Goal: Task Accomplishment & Management: Complete application form

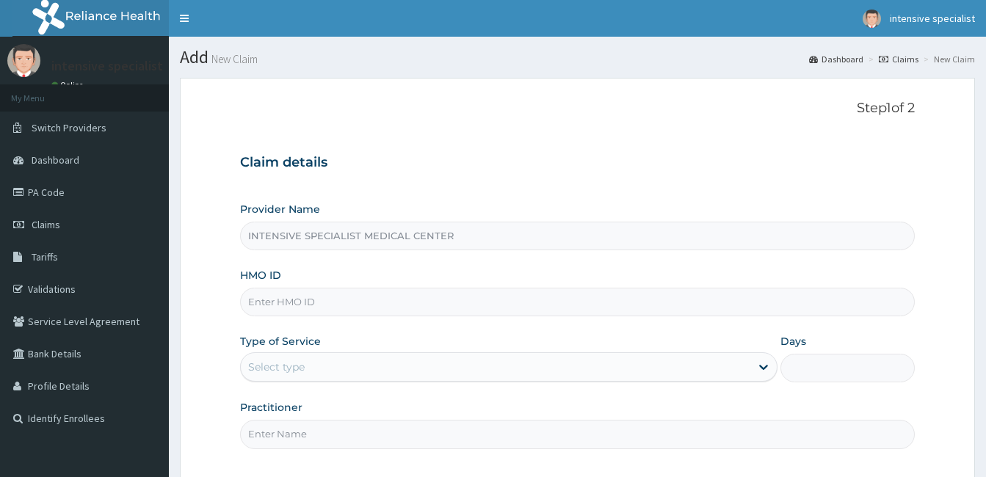
type input "oht/11297/a"
click at [385, 372] on div "Select type" at bounding box center [496, 366] width 510 height 23
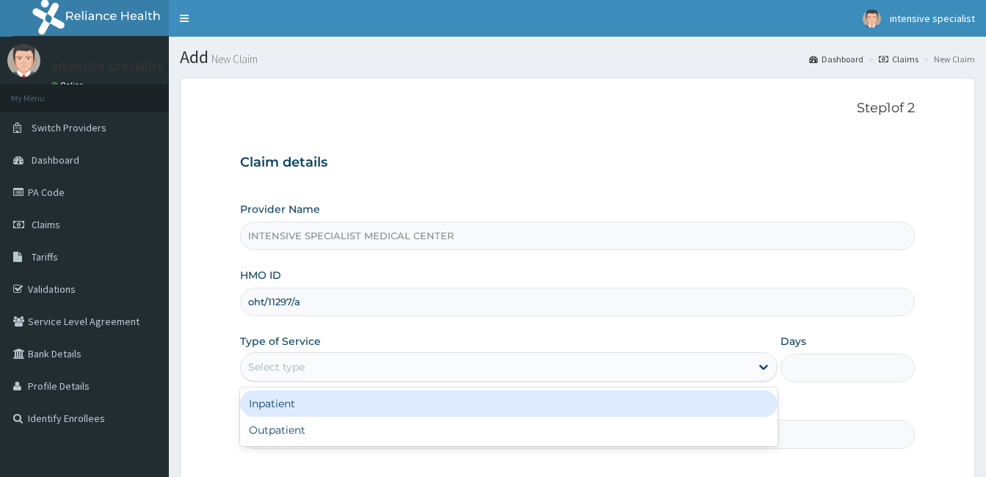
click at [369, 401] on div "Inpatient" at bounding box center [509, 404] width 538 height 26
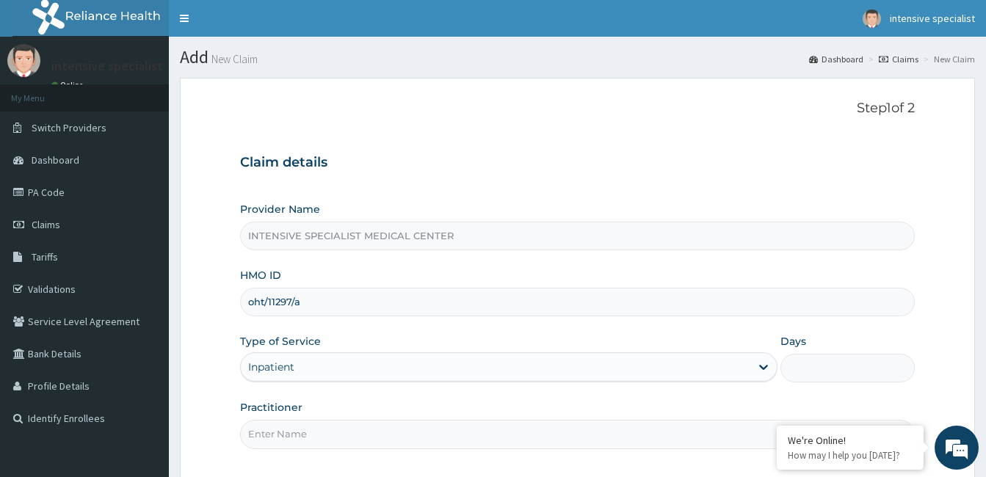
click at [792, 375] on input "Days" at bounding box center [848, 368] width 134 height 29
type input "1"
click at [534, 435] on input "Practitioner" at bounding box center [577, 434] width 675 height 29
type input "IKOKOH MATTHIAS"
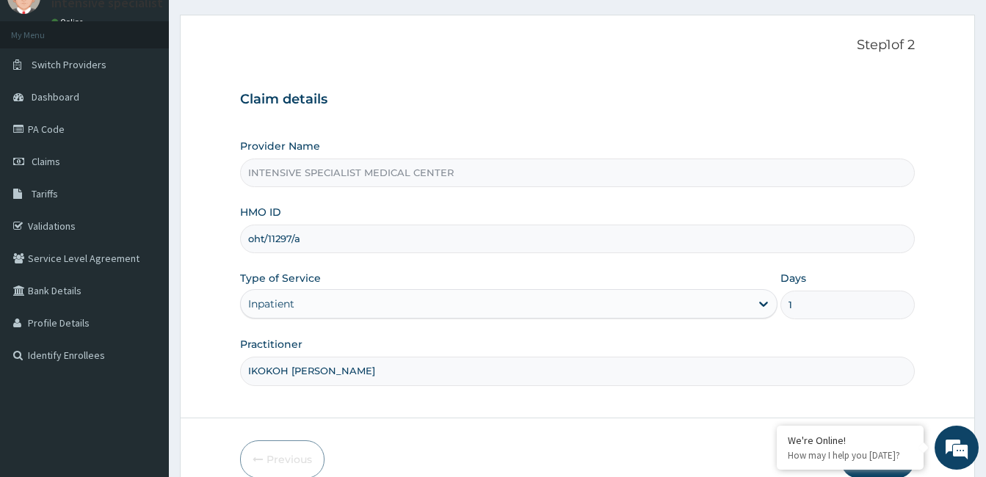
scroll to position [136, 0]
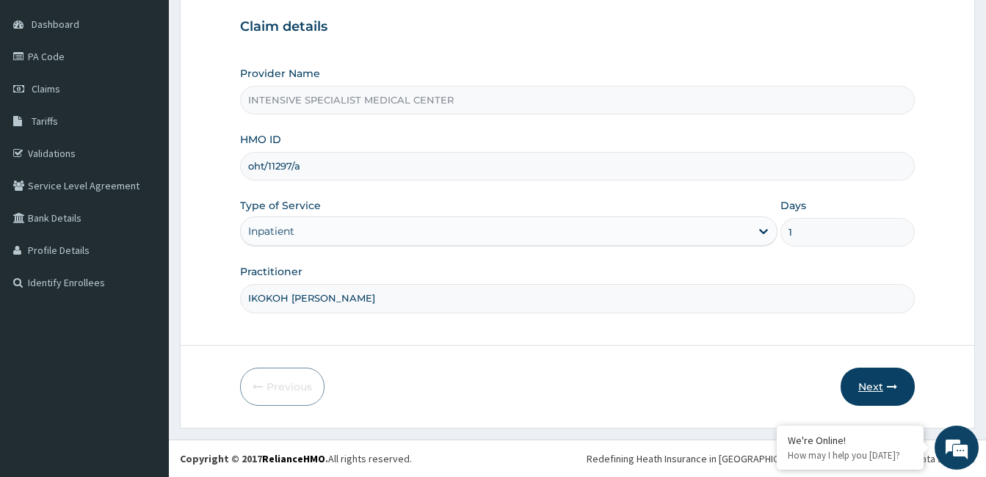
click at [858, 378] on button "Next" at bounding box center [878, 387] width 74 height 38
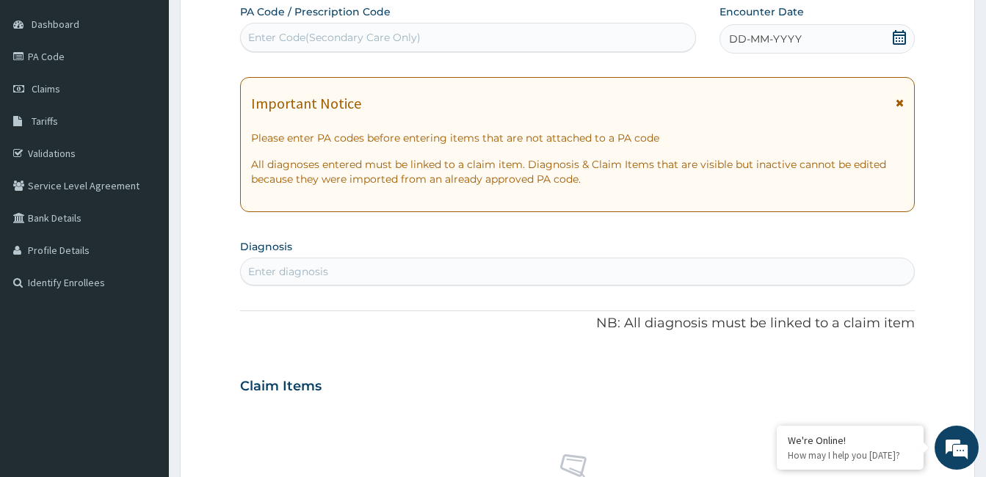
click at [534, 41] on div "Enter Code(Secondary Care Only)" at bounding box center [468, 37] width 455 height 23
type input "M"
click at [907, 39] on div "DD-MM-YYYY" at bounding box center [817, 38] width 195 height 29
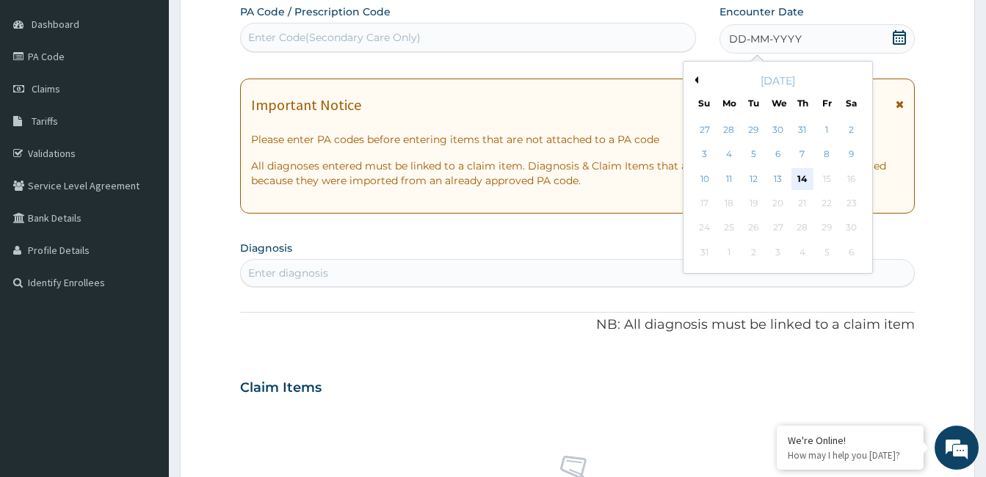
click at [803, 176] on div "14" at bounding box center [803, 179] width 22 height 22
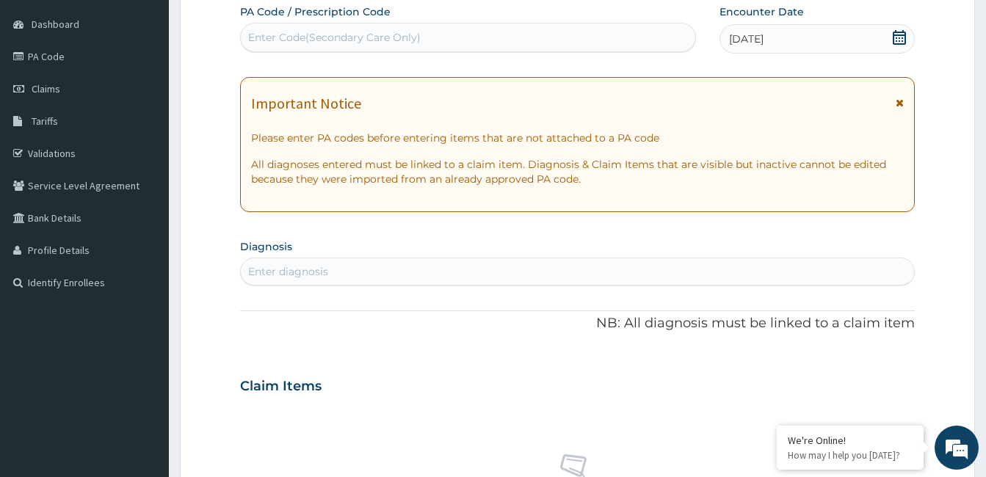
click at [286, 272] on div "Enter diagnosis" at bounding box center [288, 271] width 80 height 15
type input "mass"
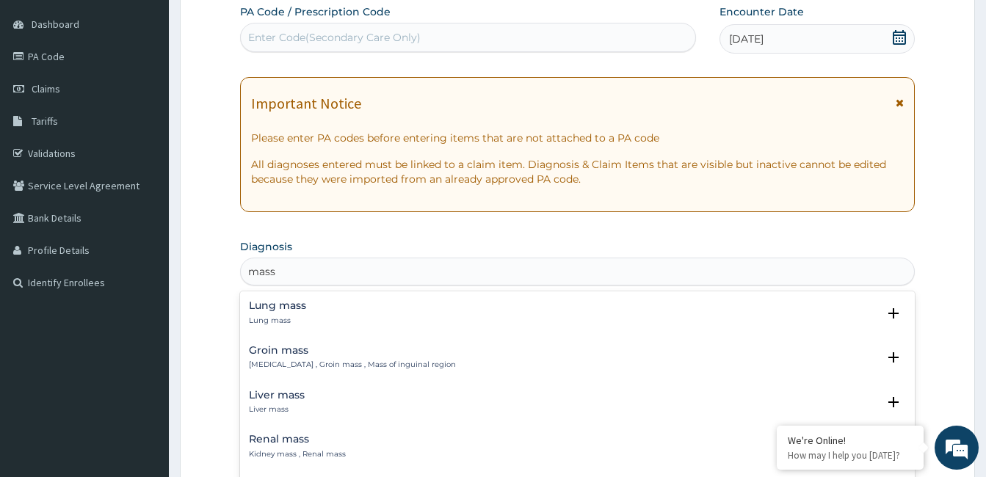
click at [352, 320] on div "Lung mass Lung mass" at bounding box center [577, 313] width 657 height 26
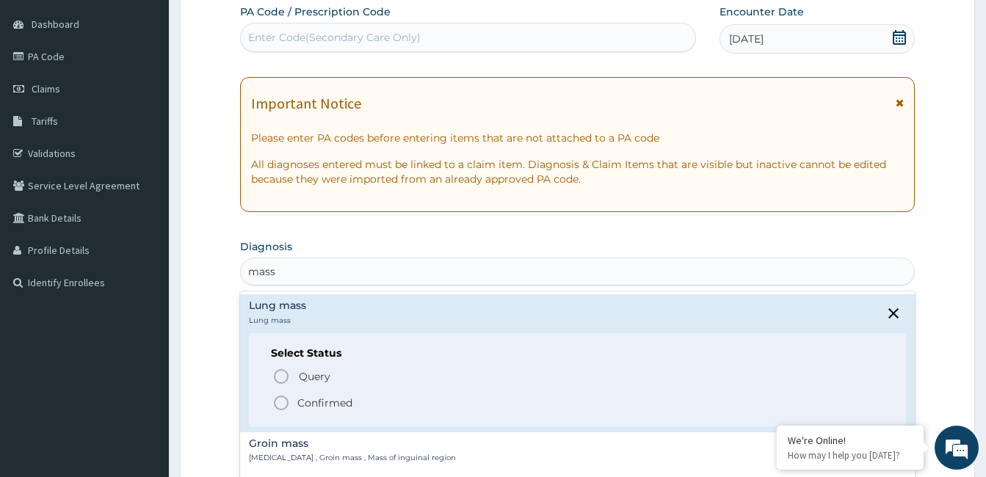
click at [313, 403] on p "Confirmed" at bounding box center [324, 403] width 55 height 15
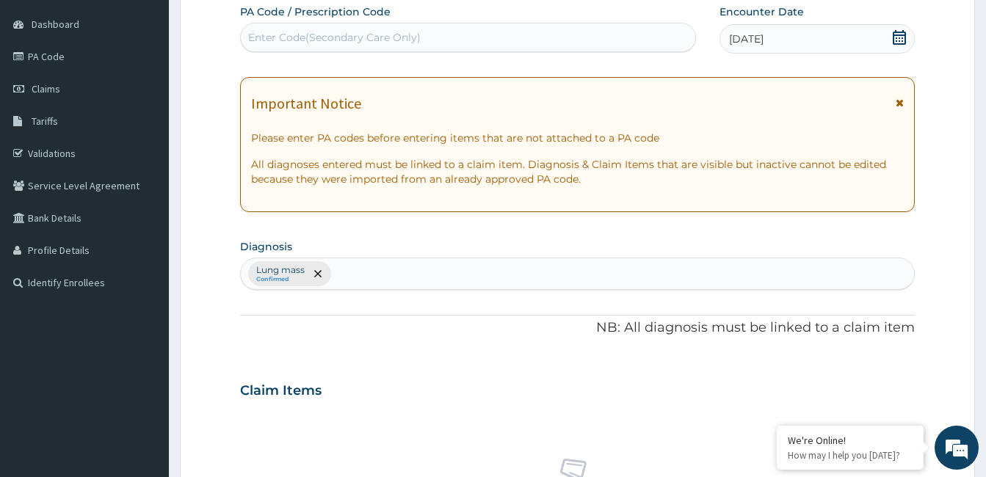
scroll to position [553, 0]
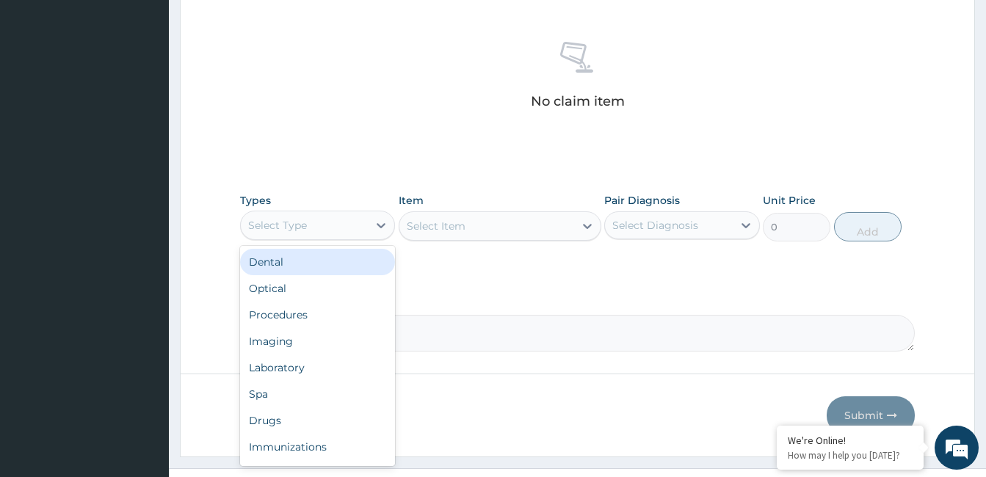
click at [350, 223] on div "Select Type" at bounding box center [304, 225] width 127 height 23
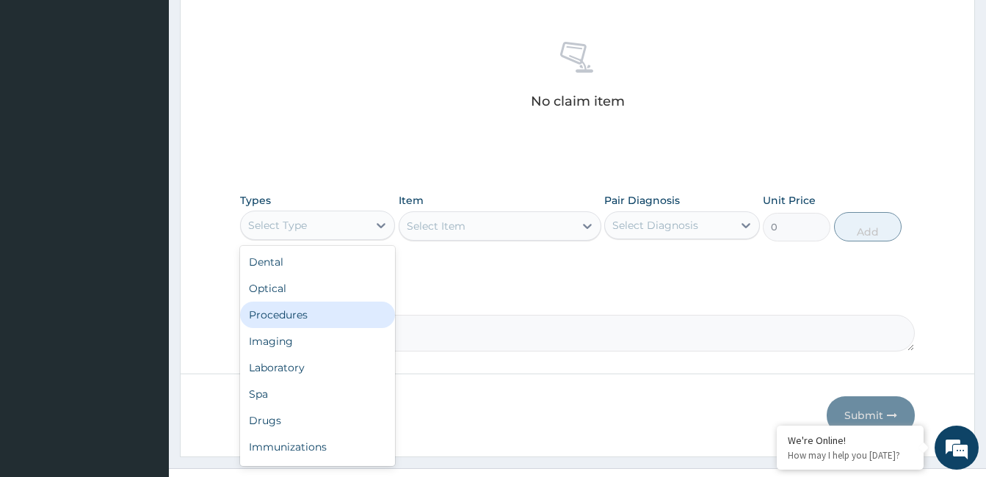
click at [278, 317] on div "Procedures" at bounding box center [317, 315] width 155 height 26
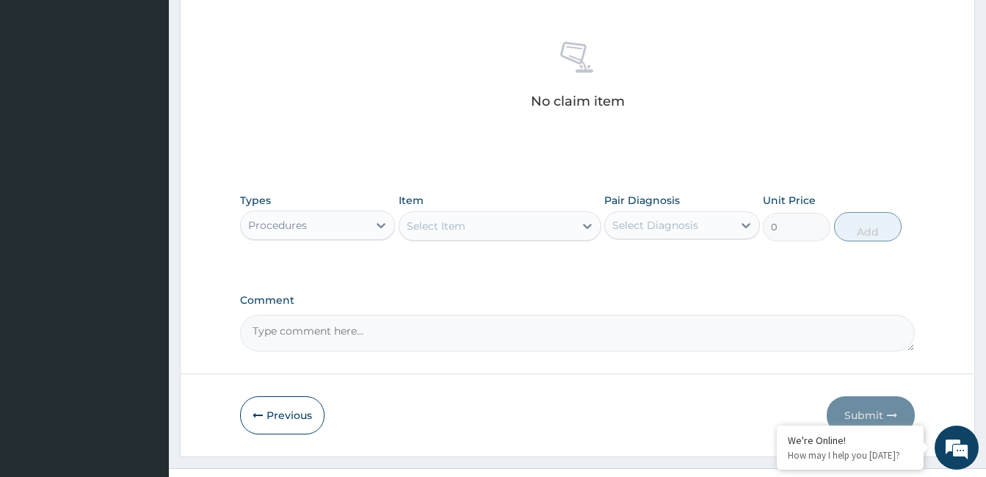
click at [517, 228] on div "Select Item" at bounding box center [486, 225] width 175 height 23
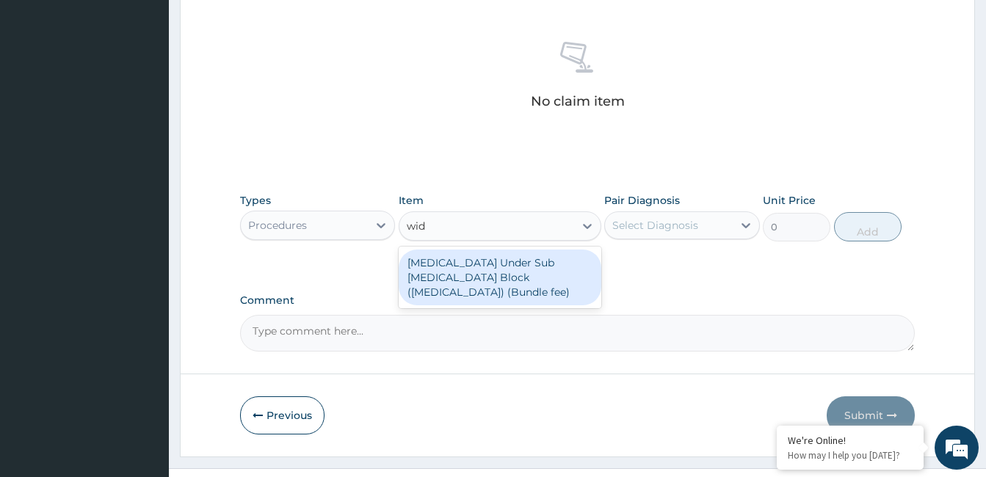
type input "wide"
click at [536, 269] on div "Wide Local Excision Under Sub Arachnoid Block (Ischiorectal Abscess) (Bundle fe…" at bounding box center [500, 278] width 203 height 56
type input "450000"
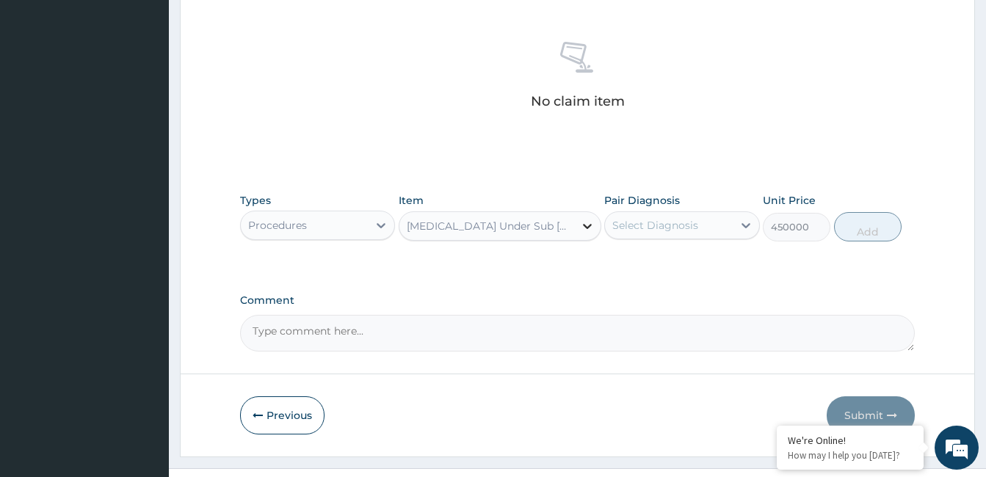
click at [579, 221] on div at bounding box center [587, 226] width 26 height 26
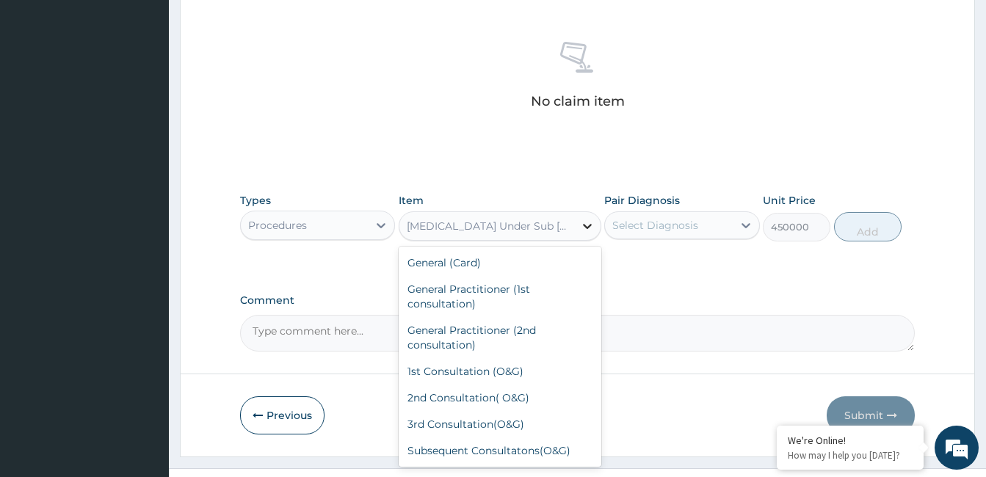
scroll to position [7333, 0]
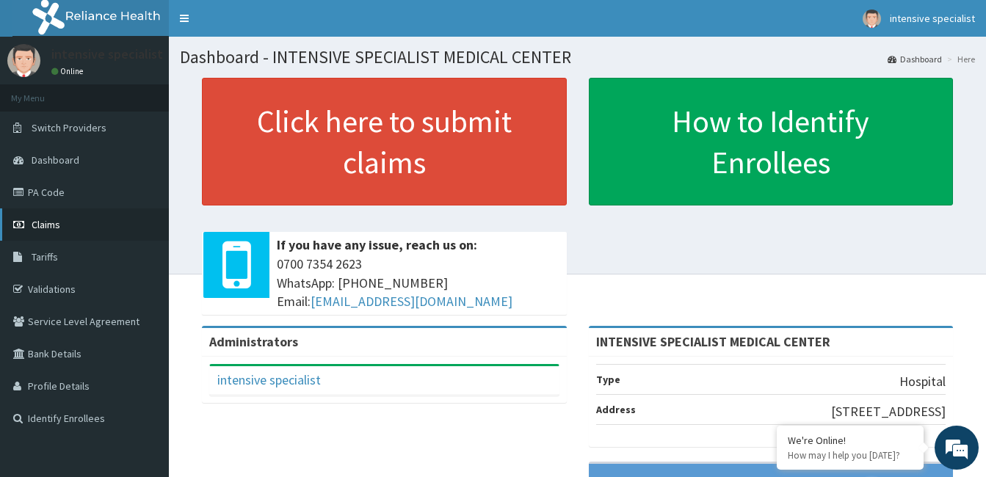
click at [48, 225] on span "Claims" at bounding box center [46, 224] width 29 height 13
click at [43, 188] on link "PA Code" at bounding box center [84, 192] width 169 height 32
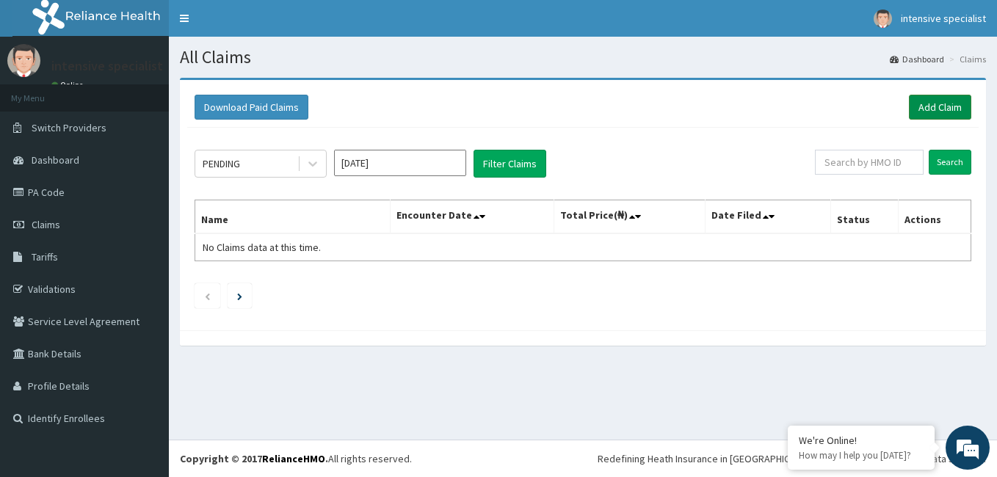
click at [940, 108] on link "Add Claim" at bounding box center [940, 107] width 62 height 25
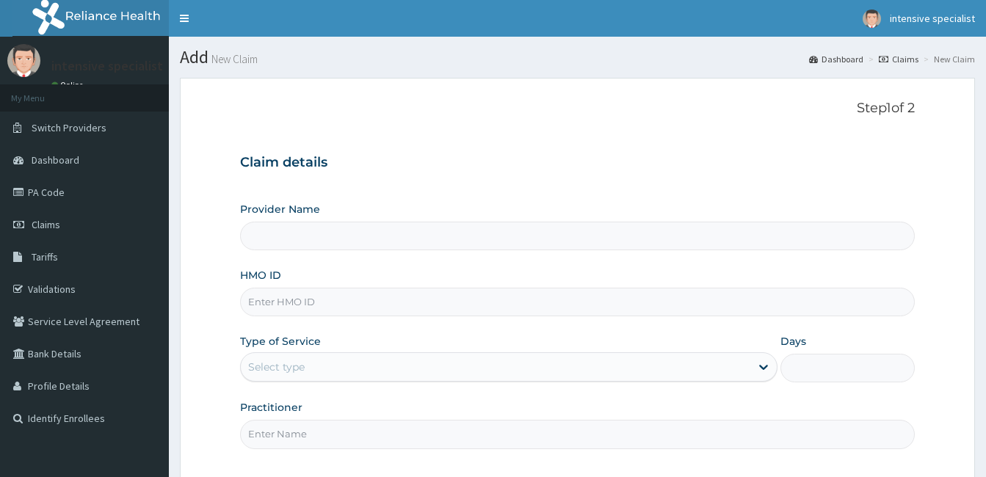
click at [344, 308] on input "HMO ID" at bounding box center [577, 302] width 675 height 29
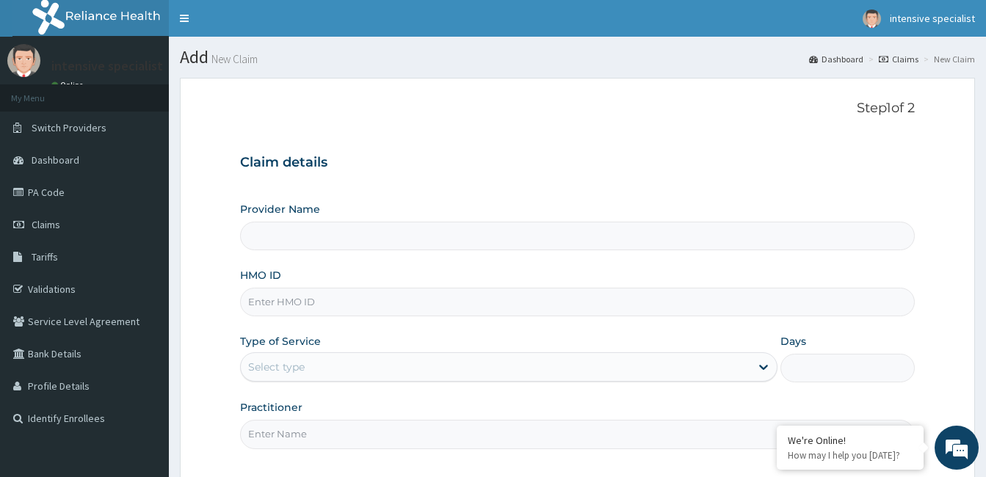
type input "INTENSIVE SPECIALIST MEDICAL CENTER"
type input "bck/10068/b"
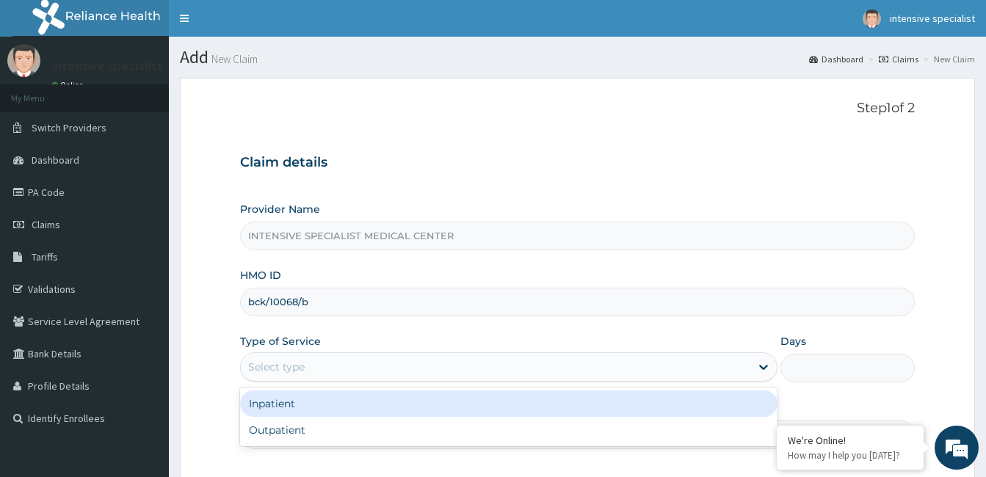
click at [339, 364] on div "Select type" at bounding box center [496, 366] width 510 height 23
click at [317, 411] on div "Inpatient" at bounding box center [509, 404] width 538 height 26
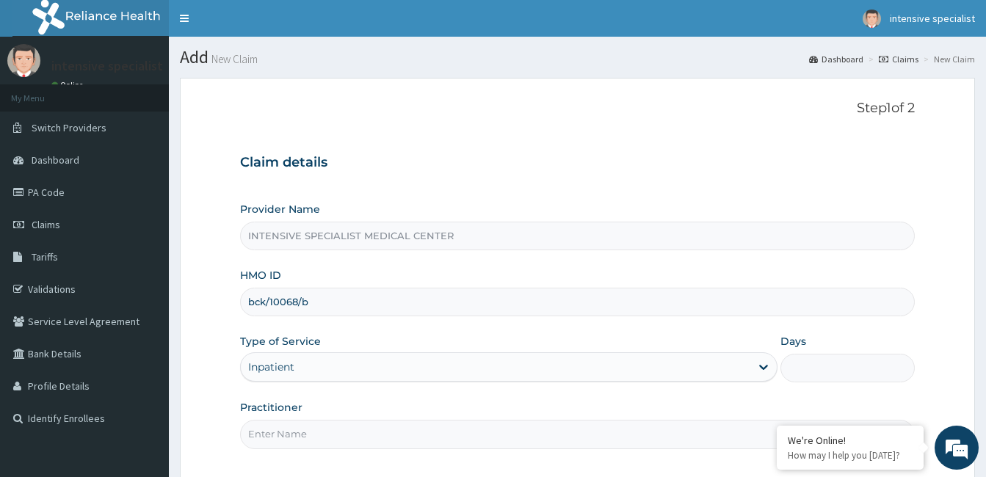
click at [805, 367] on input "Days" at bounding box center [848, 368] width 134 height 29
type input "2"
click at [432, 442] on input "Practitioner" at bounding box center [577, 434] width 675 height 29
type input "IKOKOH MATTHIAS"
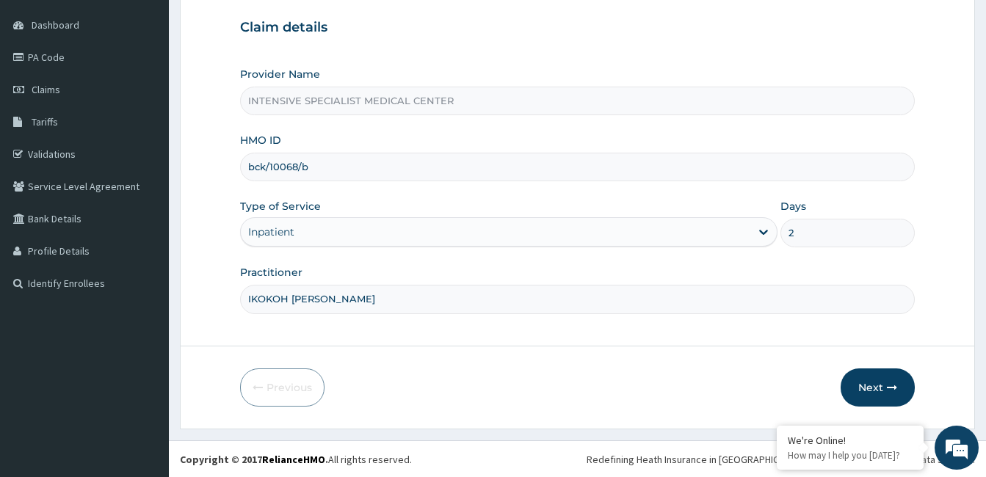
scroll to position [136, 0]
click at [852, 380] on button "Next" at bounding box center [878, 387] width 74 height 38
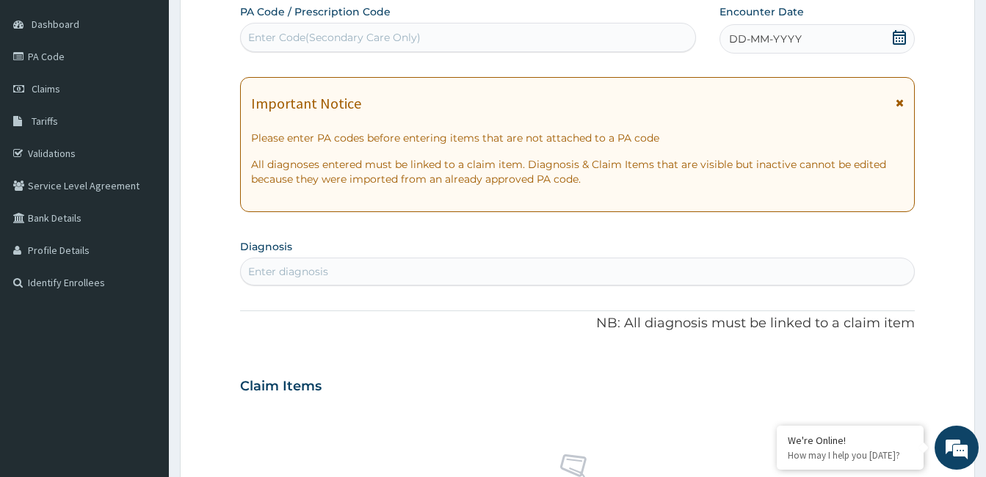
click at [402, 25] on div "Enter Code(Secondary Care Only)" at bounding box center [468, 37] width 456 height 29
paste input "PA/279102"
type input "PA/279102"
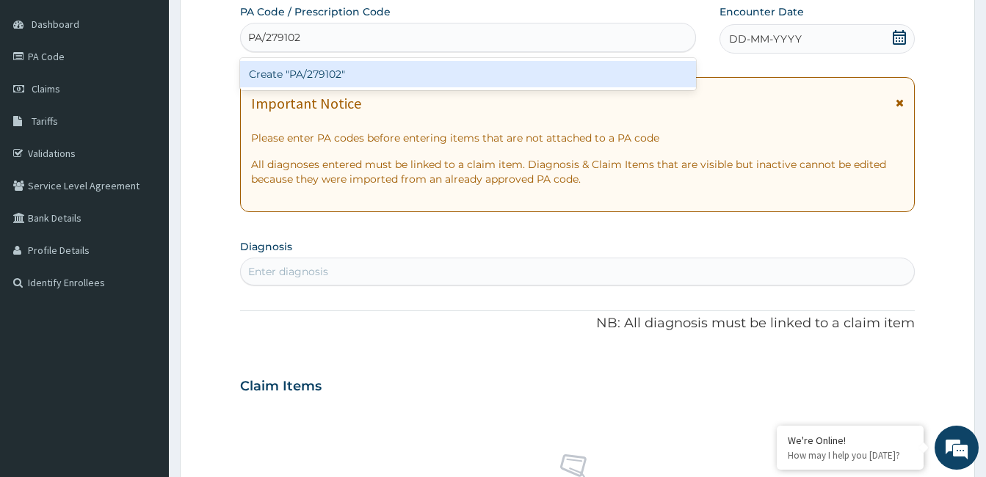
click at [333, 76] on div "Create "PA/279102"" at bounding box center [468, 74] width 456 height 26
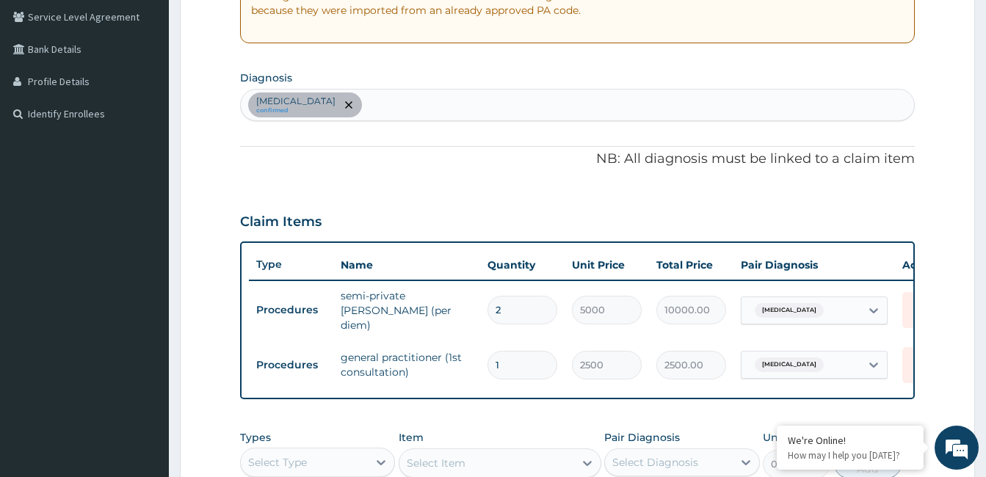
scroll to position [303, 0]
click at [399, 112] on div "Falciparum malaria confirmed" at bounding box center [577, 106] width 673 height 31
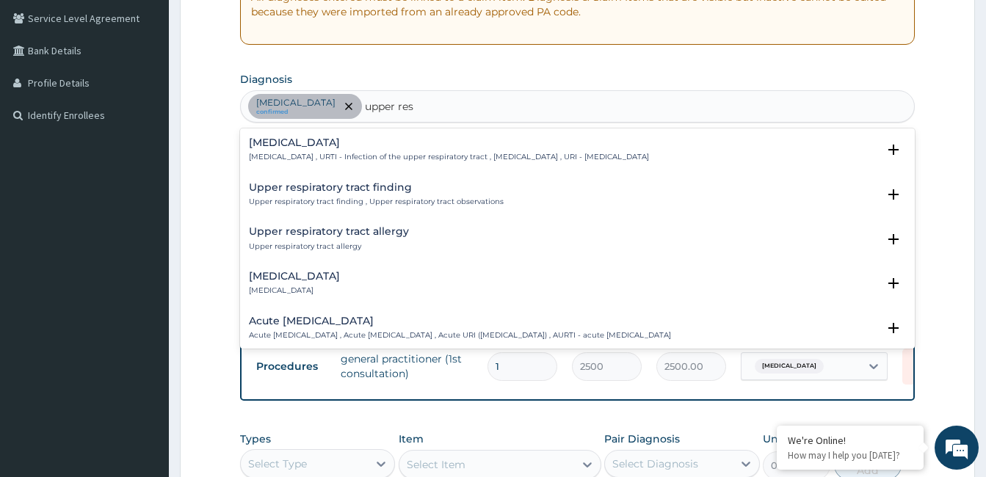
type input "upper resp"
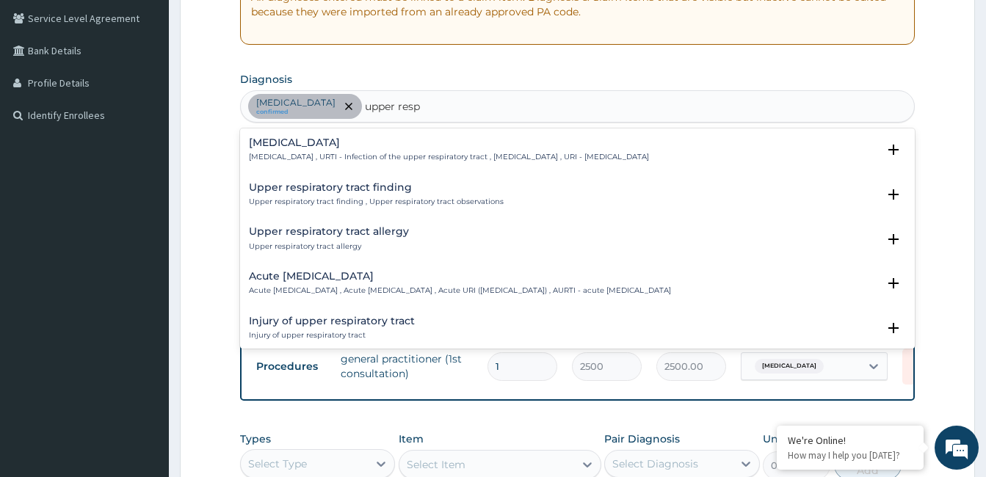
click at [374, 144] on h4 "Upper respiratory infection" at bounding box center [449, 142] width 400 height 11
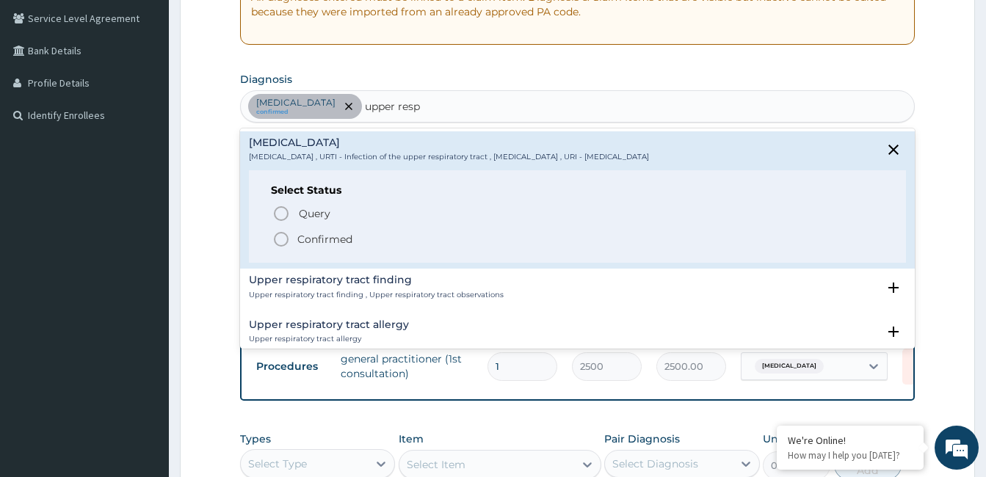
click at [313, 241] on p "Confirmed" at bounding box center [324, 239] width 55 height 15
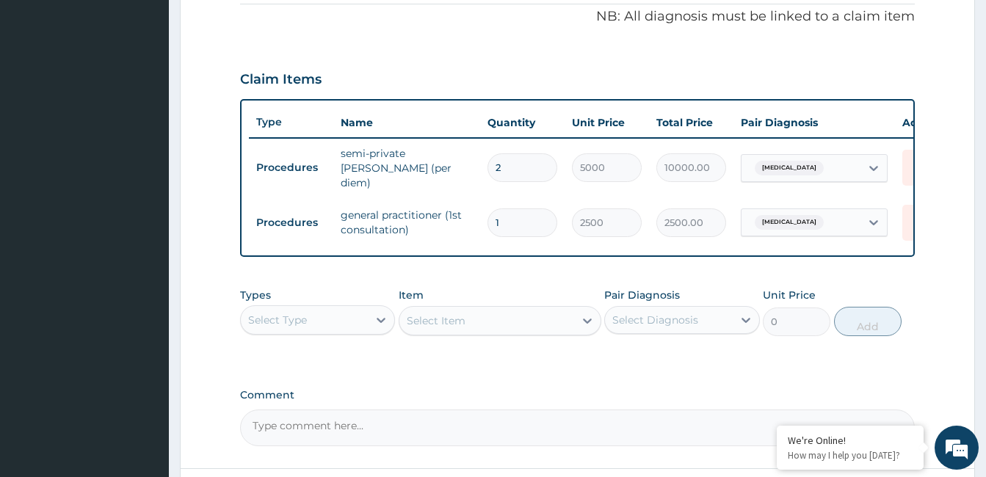
scroll to position [452, 0]
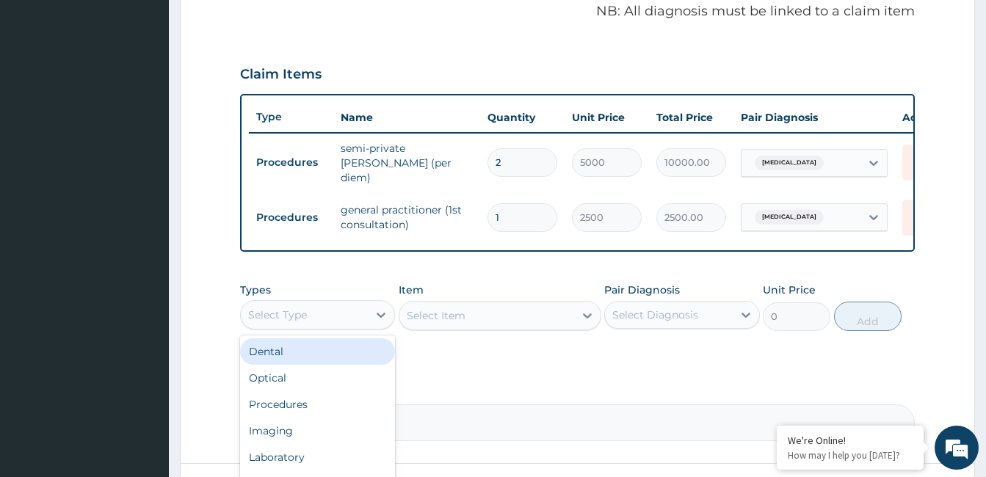
click at [342, 311] on div "Select Type" at bounding box center [304, 314] width 127 height 23
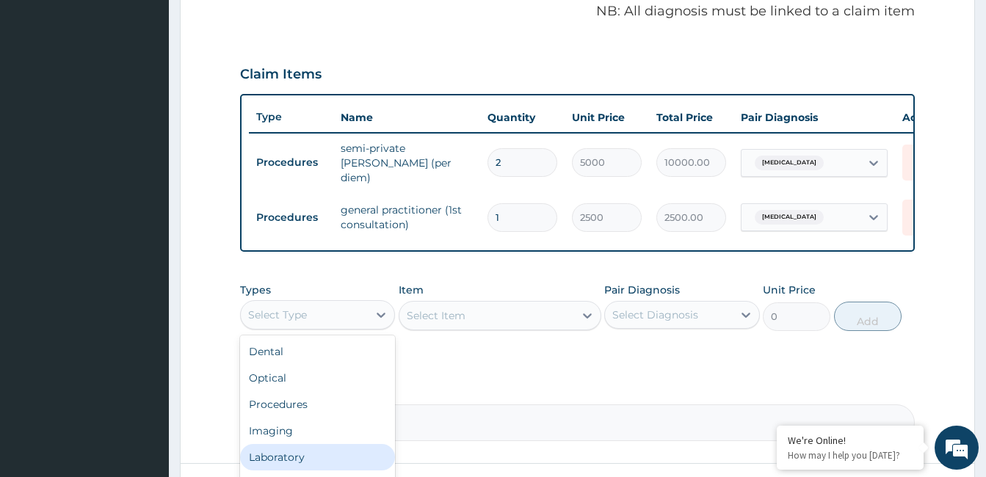
click at [304, 459] on div "Laboratory" at bounding box center [317, 457] width 155 height 26
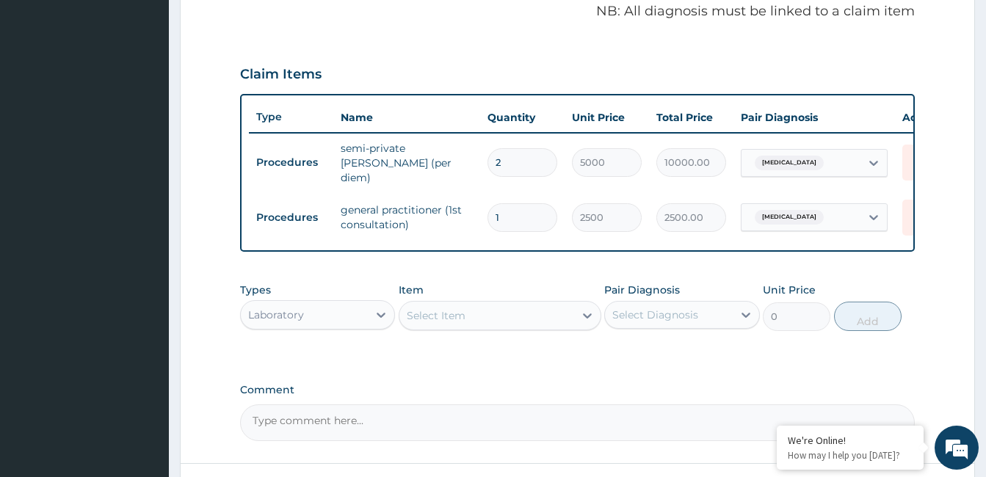
click at [523, 318] on div "Select Item" at bounding box center [486, 315] width 175 height 23
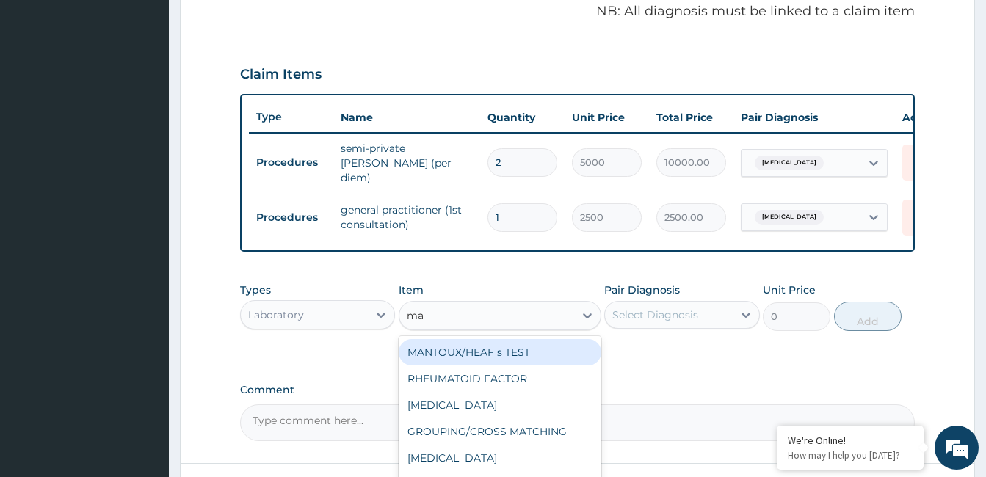
type input "mal"
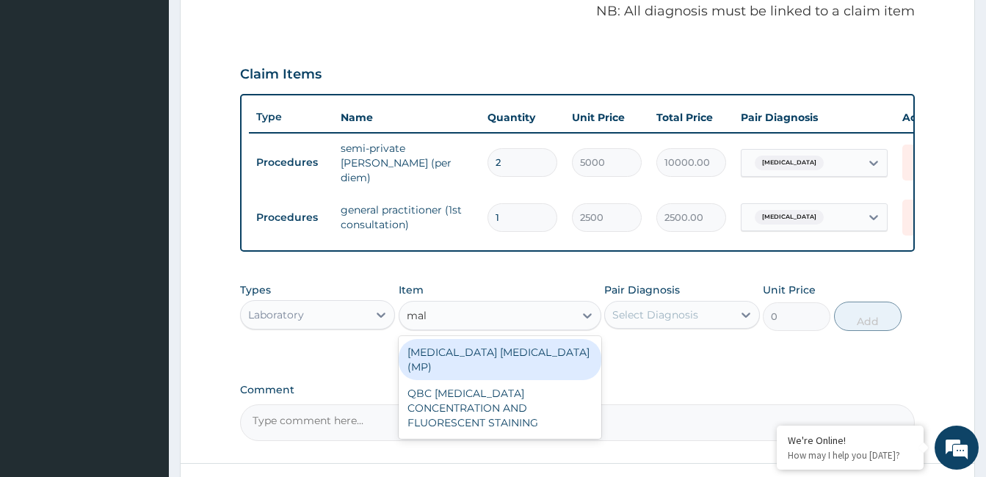
click at [516, 361] on div "MALARIA PARASITE (MP)" at bounding box center [500, 359] width 203 height 41
type input "1400"
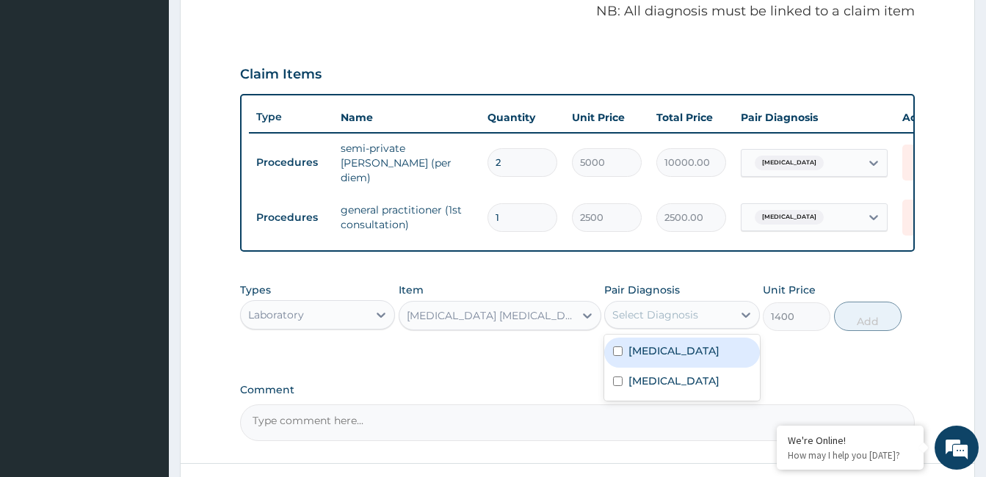
click at [728, 327] on div "Select Diagnosis" at bounding box center [668, 314] width 127 height 23
click at [691, 355] on label "Falciparum malaria" at bounding box center [674, 351] width 91 height 15
checkbox input "true"
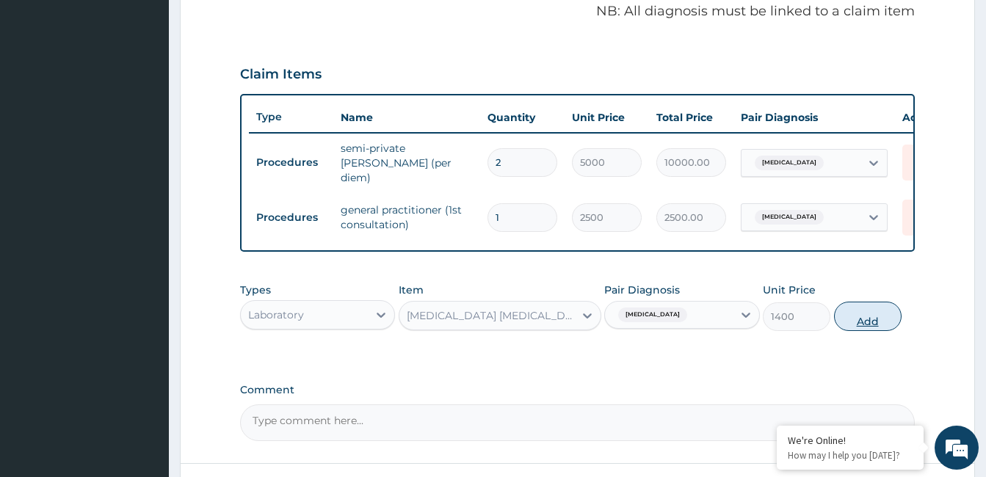
click at [846, 318] on button "Add" at bounding box center [868, 316] width 68 height 29
type input "0"
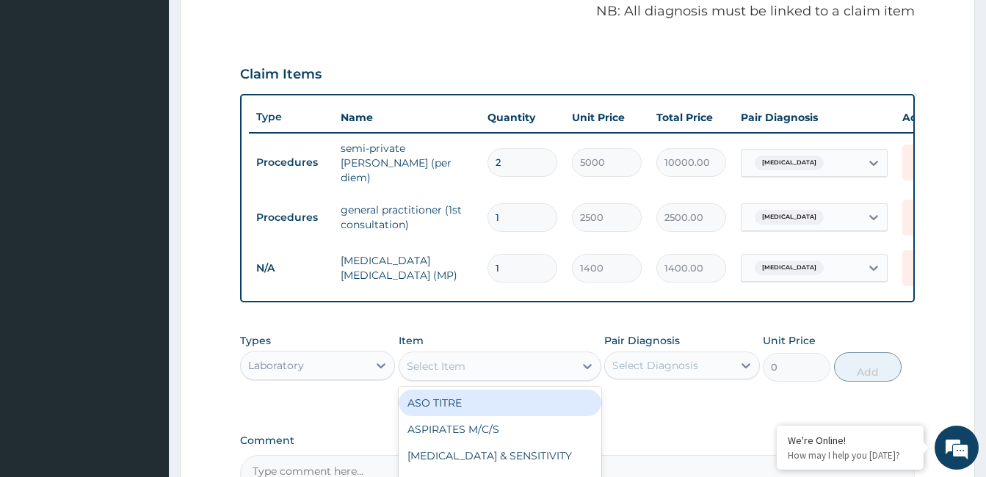
click at [466, 369] on div "Select Item" at bounding box center [486, 366] width 175 height 23
type input "fbc"
click at [454, 403] on div "FBC" at bounding box center [500, 403] width 203 height 26
type input "4000"
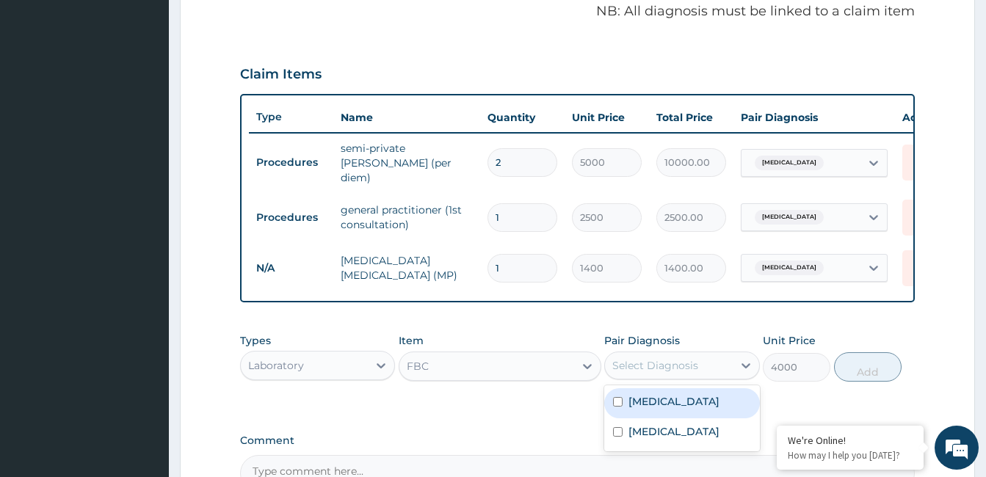
click at [669, 369] on div "Select Diagnosis" at bounding box center [655, 365] width 86 height 15
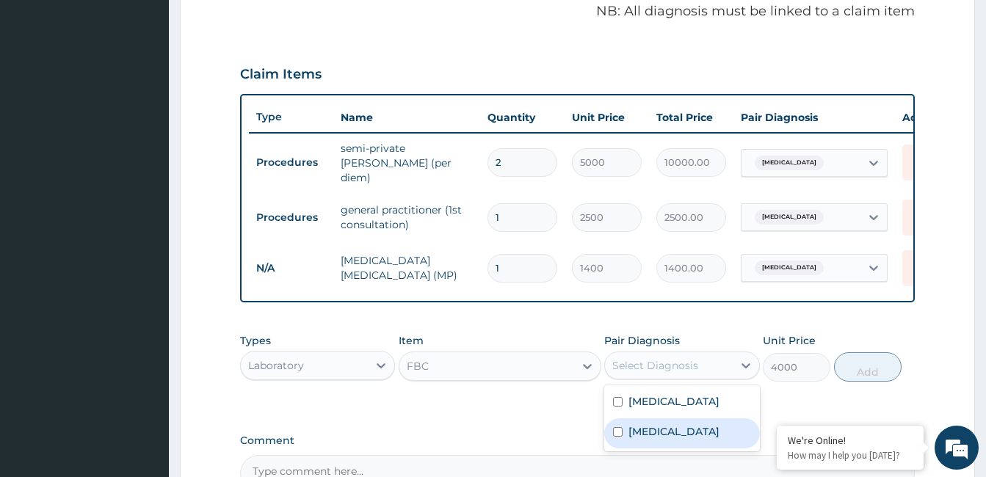
click at [647, 439] on label "Upper respiratory infection" at bounding box center [674, 431] width 91 height 15
checkbox input "true"
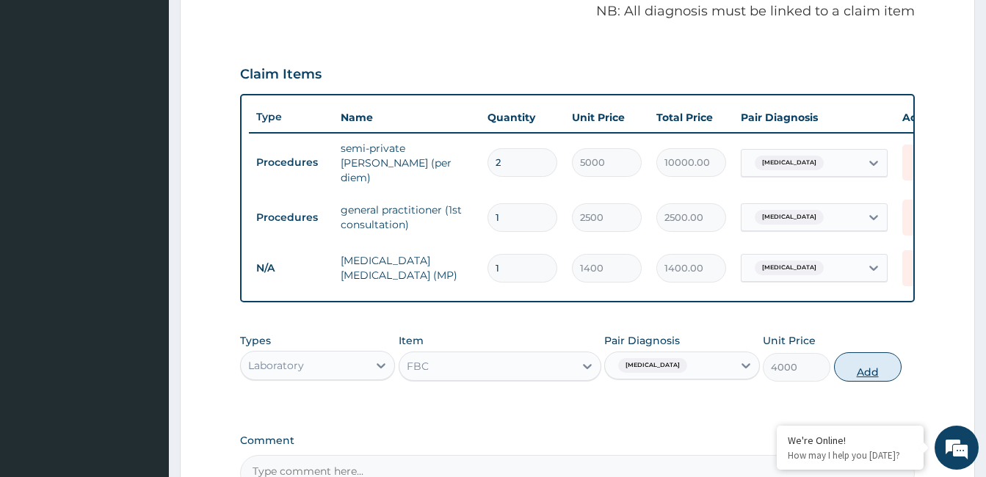
click at [855, 367] on button "Add" at bounding box center [868, 366] width 68 height 29
type input "0"
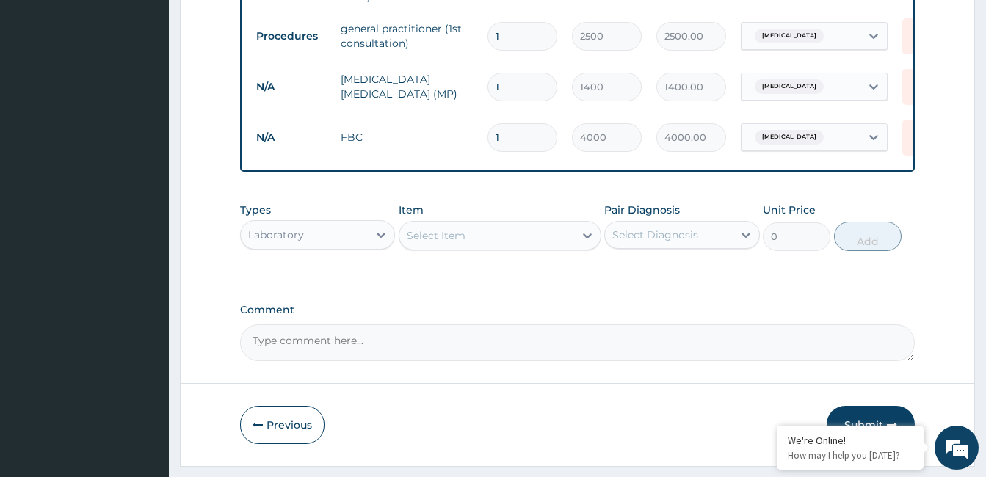
scroll to position [664, 0]
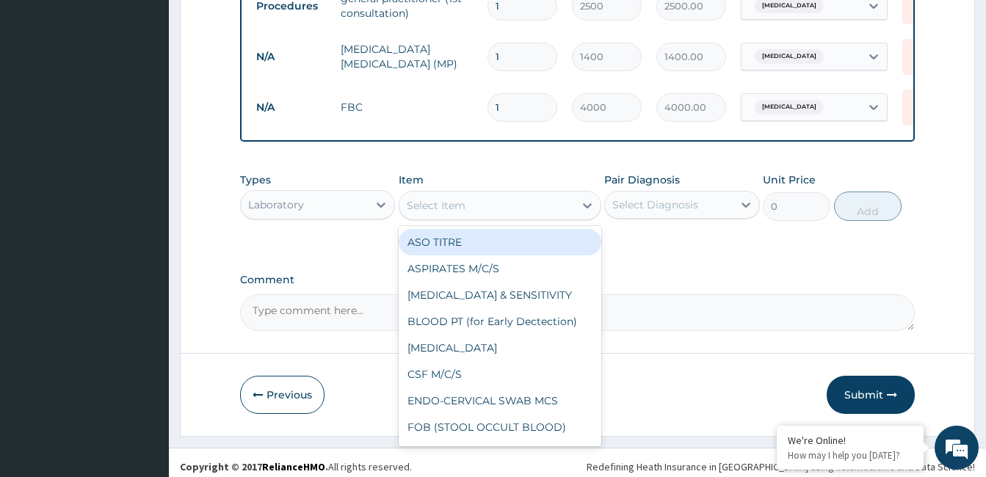
click at [502, 208] on div "Select Item" at bounding box center [486, 205] width 175 height 23
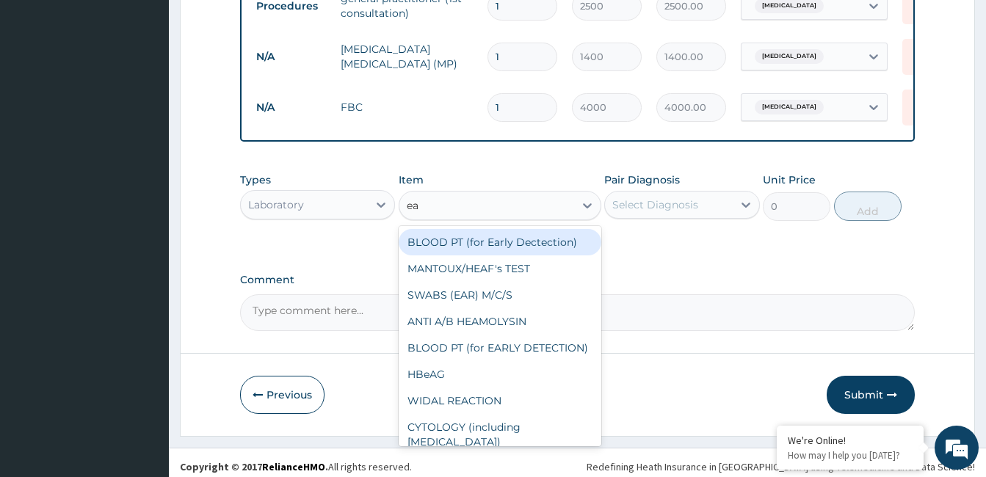
type input "ear"
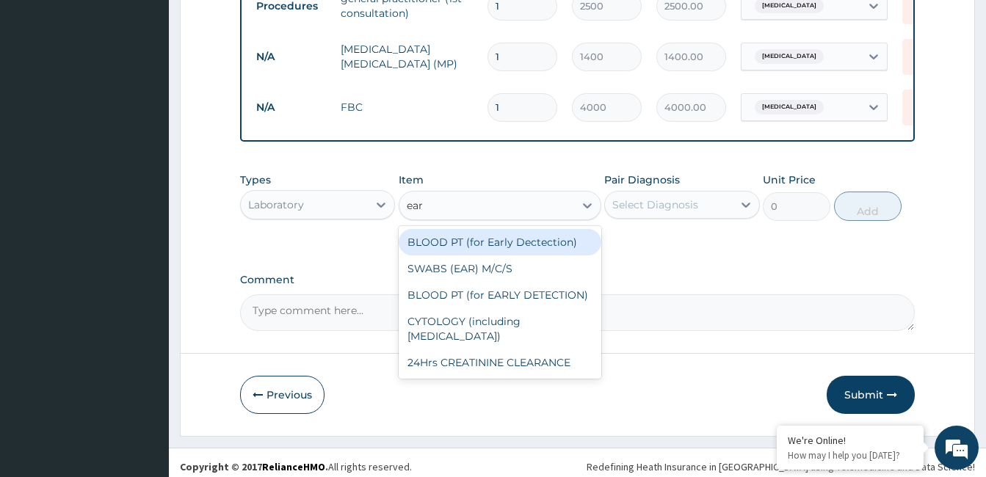
click at [502, 246] on div "BLOOD PT (for Early Dectection)" at bounding box center [500, 242] width 203 height 26
type input "2000"
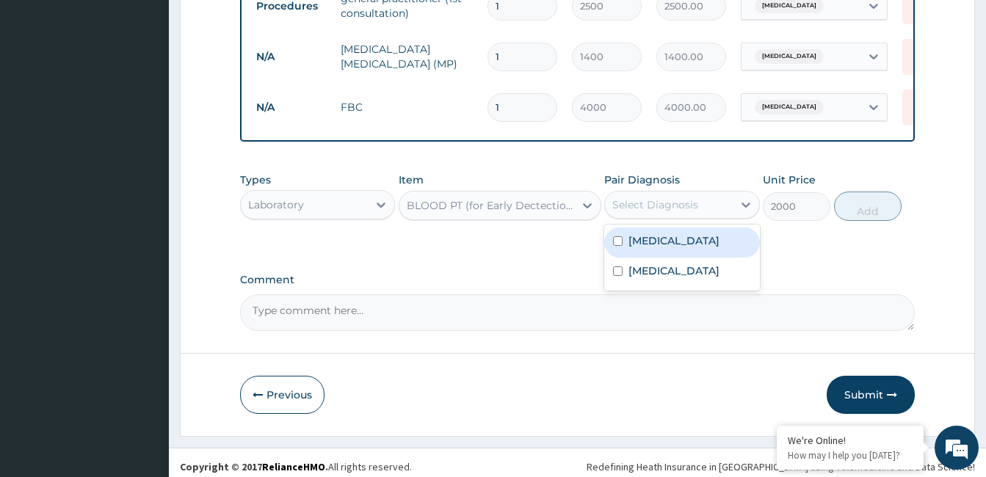
click at [732, 217] on div "Select Diagnosis" at bounding box center [668, 204] width 127 height 23
click at [706, 245] on label "Falciparum malaria" at bounding box center [674, 241] width 91 height 15
checkbox input "true"
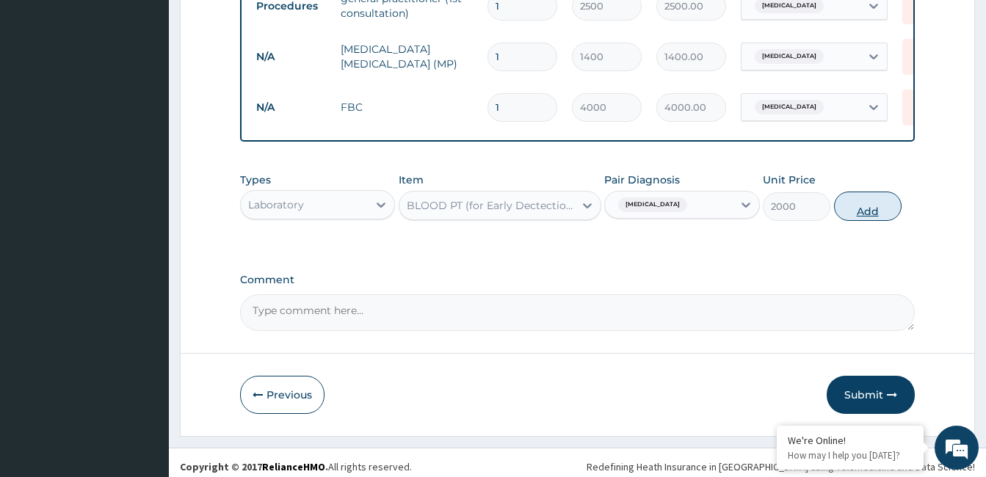
click at [872, 206] on button "Add" at bounding box center [868, 206] width 68 height 29
type input "0"
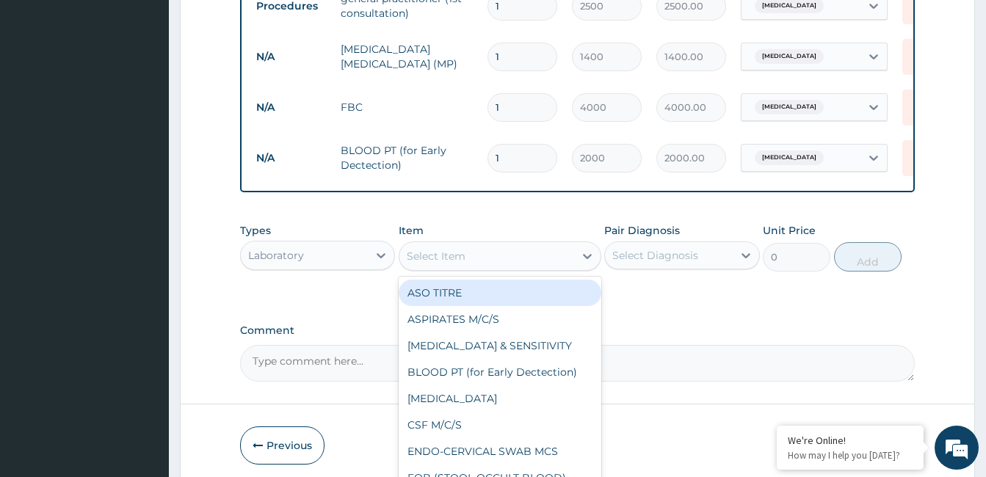
click at [500, 247] on div "Select Item" at bounding box center [486, 256] width 175 height 23
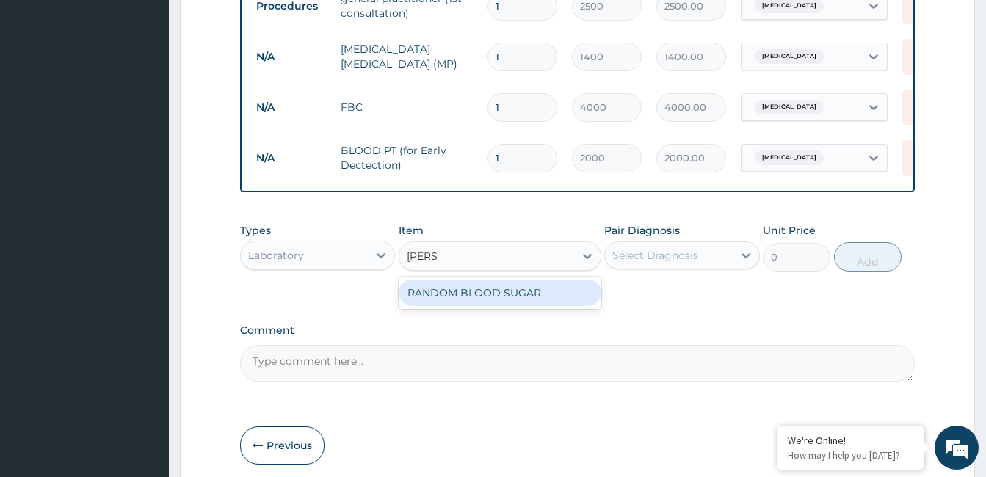
type input "random"
click at [513, 292] on div "RANDOM BLOOD SUGAR" at bounding box center [500, 293] width 203 height 26
type input "4000"
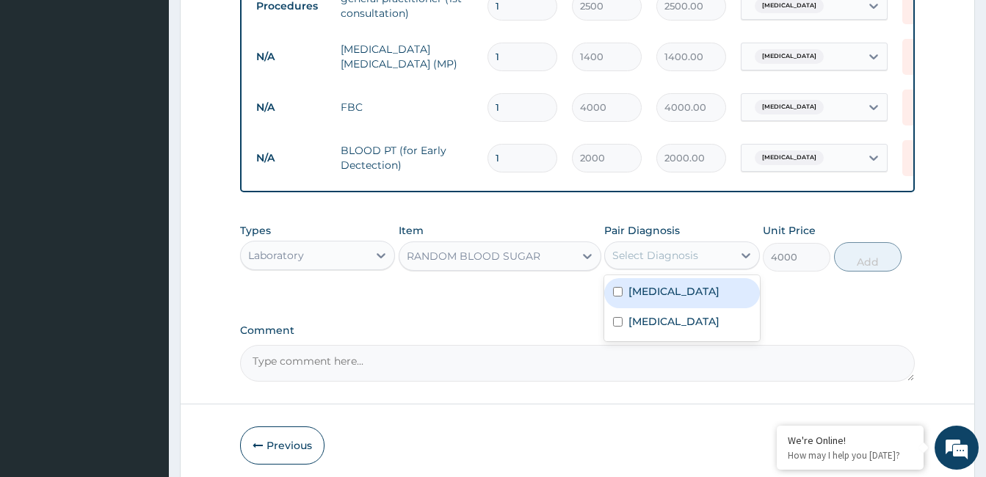
click at [668, 259] on div "Select Diagnosis" at bounding box center [655, 255] width 86 height 15
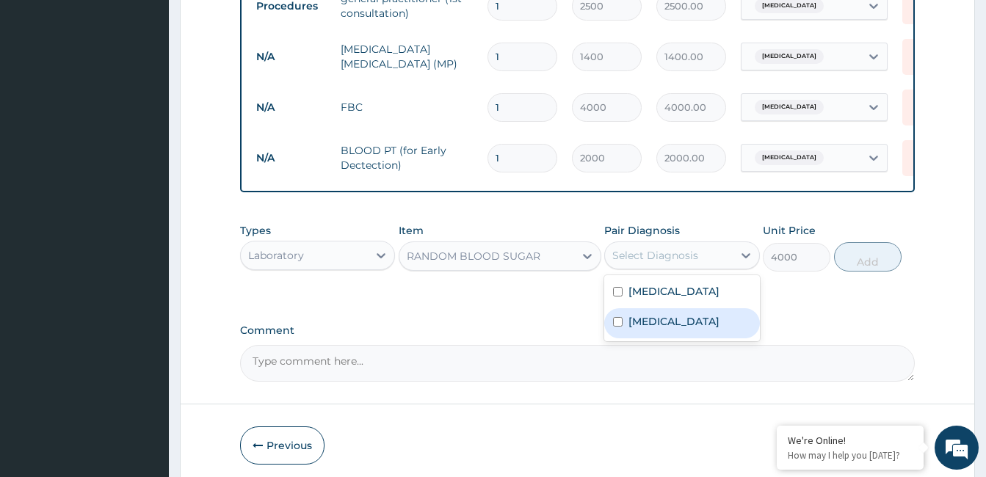
click at [674, 321] on label "Upper respiratory infection" at bounding box center [674, 321] width 91 height 15
checkbox input "true"
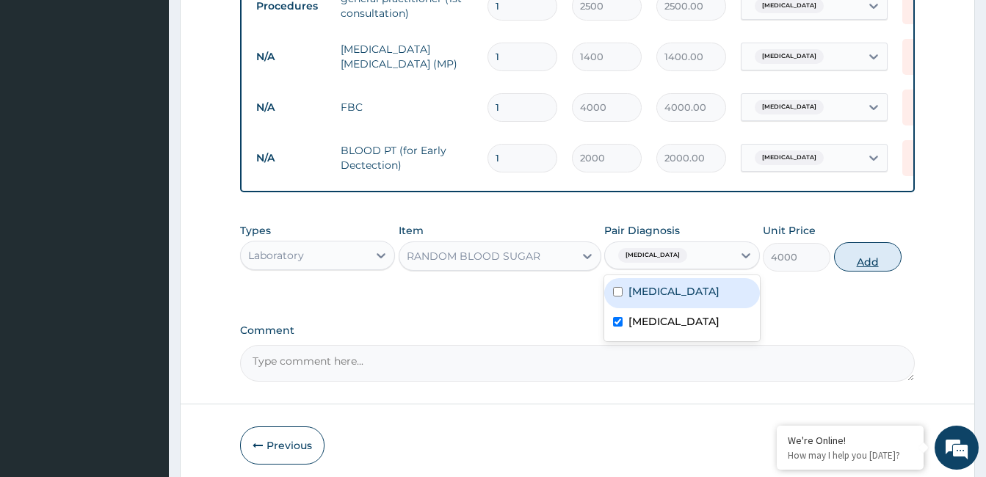
click at [870, 258] on button "Add" at bounding box center [868, 256] width 68 height 29
type input "0"
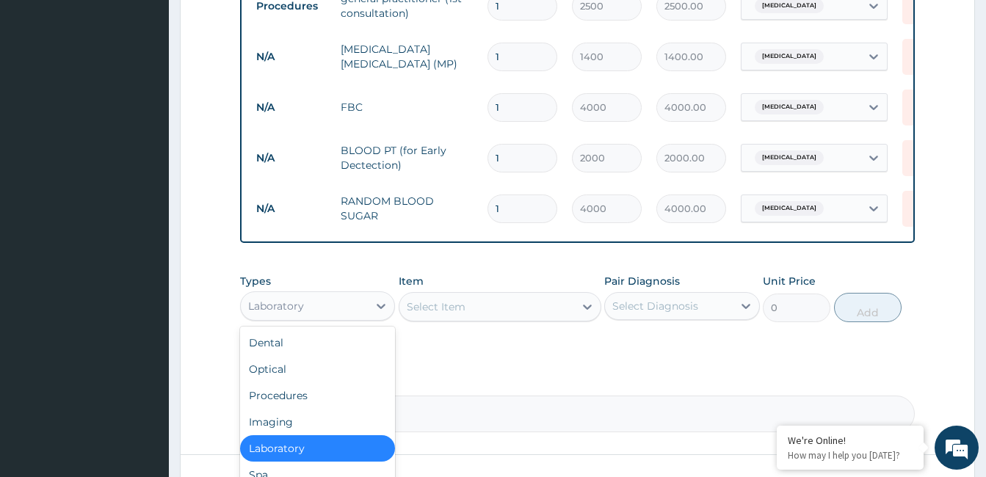
click at [368, 304] on div "Laboratory" at bounding box center [304, 305] width 127 height 23
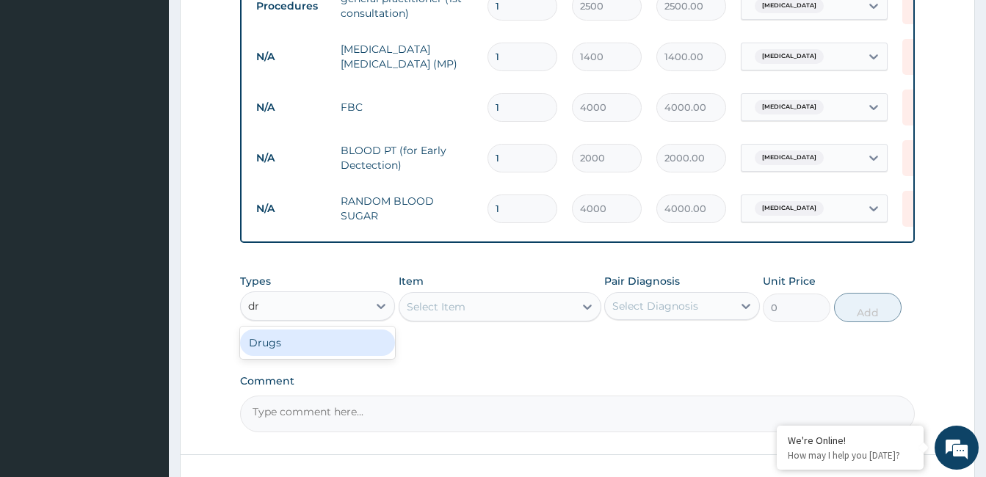
type input "dru"
click at [317, 351] on div "Drugs" at bounding box center [317, 343] width 155 height 26
click at [474, 306] on div "Select Item" at bounding box center [486, 306] width 175 height 23
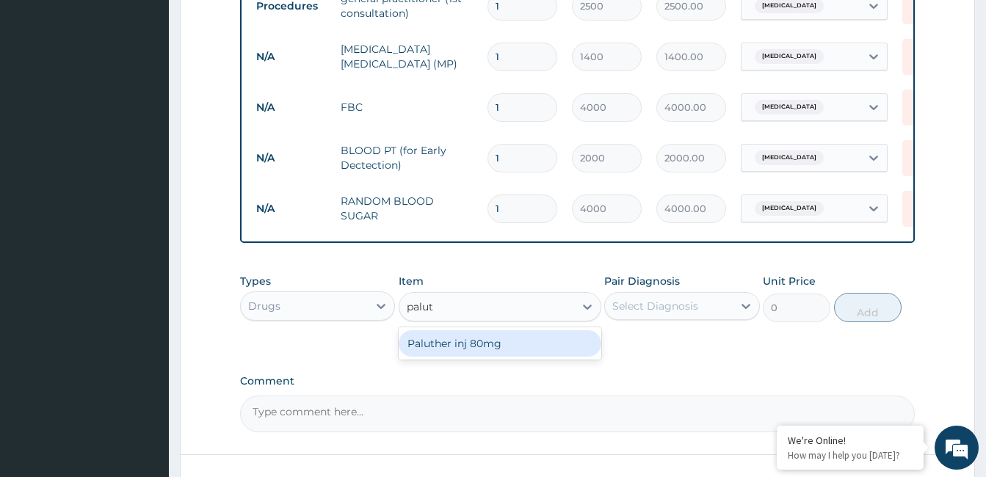
type input "paluth"
click at [460, 347] on div "Paluther inj 80mg" at bounding box center [500, 343] width 203 height 26
type input "650"
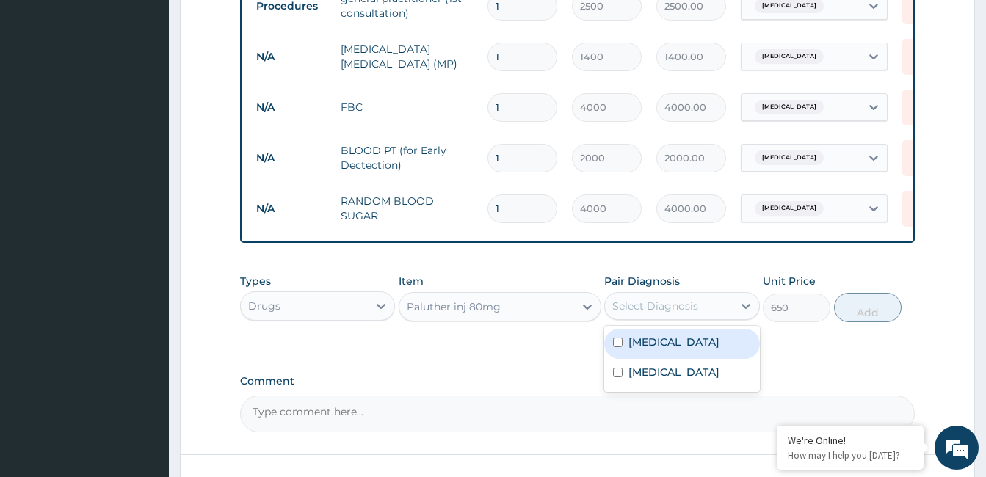
click at [715, 308] on div "Select Diagnosis" at bounding box center [668, 305] width 127 height 23
click at [634, 347] on label "Falciparum malaria" at bounding box center [674, 342] width 91 height 15
checkbox input "true"
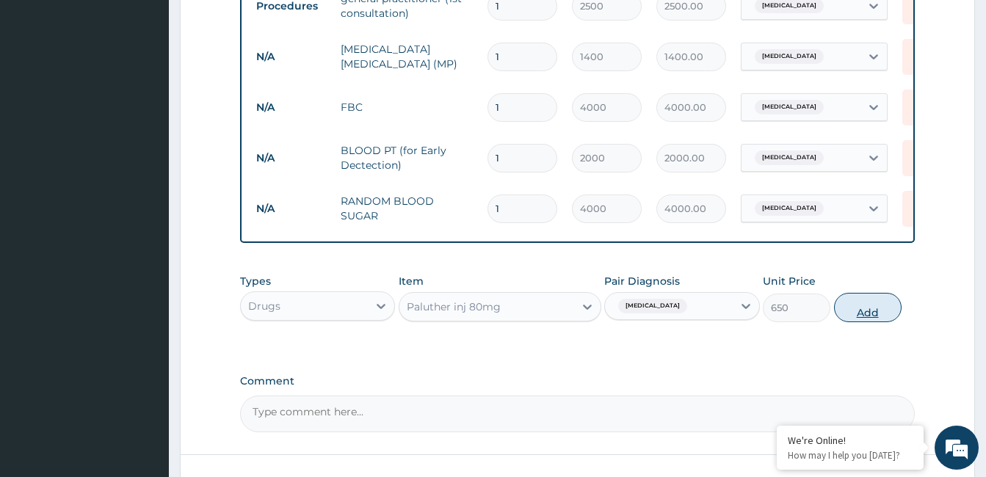
click at [865, 309] on button "Add" at bounding box center [868, 307] width 68 height 29
type input "0"
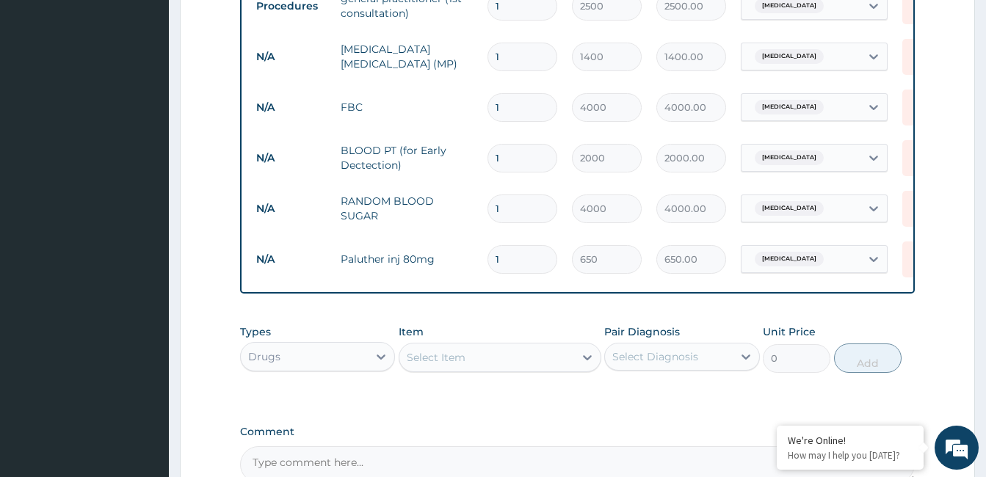
type input "0.00"
type input "4"
type input "2600.00"
type input "4"
click at [418, 360] on div "Select Item" at bounding box center [436, 357] width 59 height 15
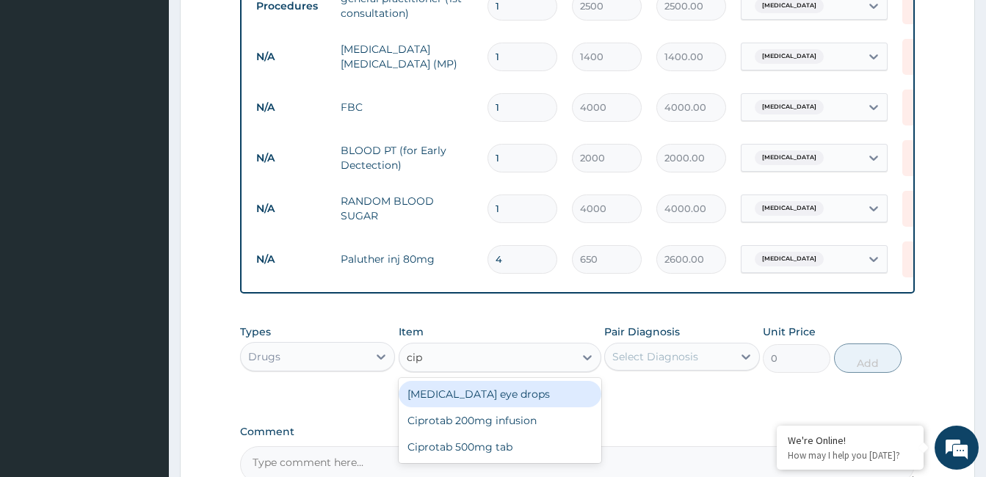
type input "cipr"
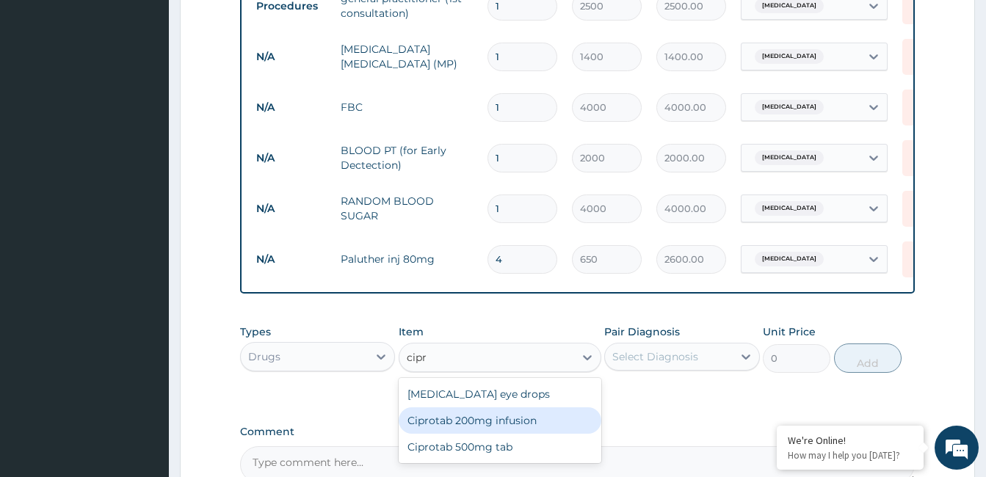
click at [491, 427] on div "Ciprotab 200mg infusion" at bounding box center [500, 421] width 203 height 26
type input "696"
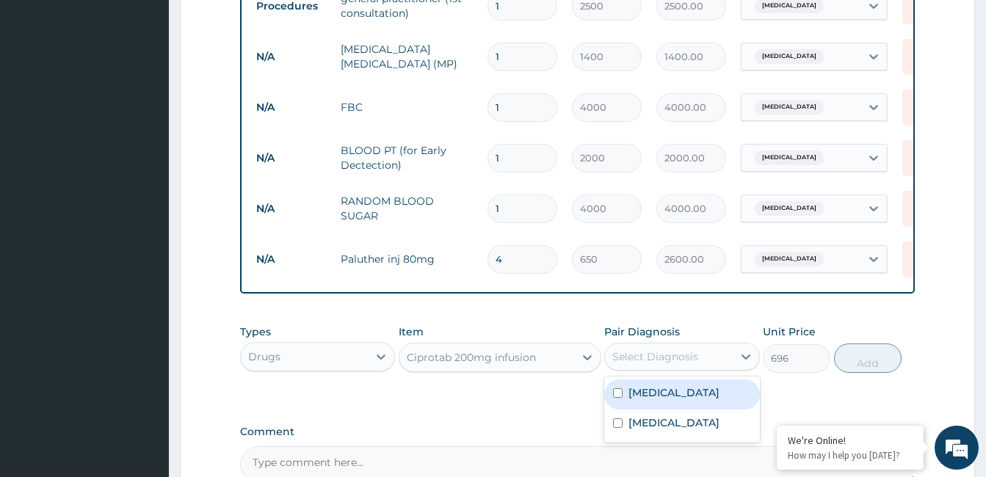
click at [676, 353] on div "Select Diagnosis" at bounding box center [655, 357] width 86 height 15
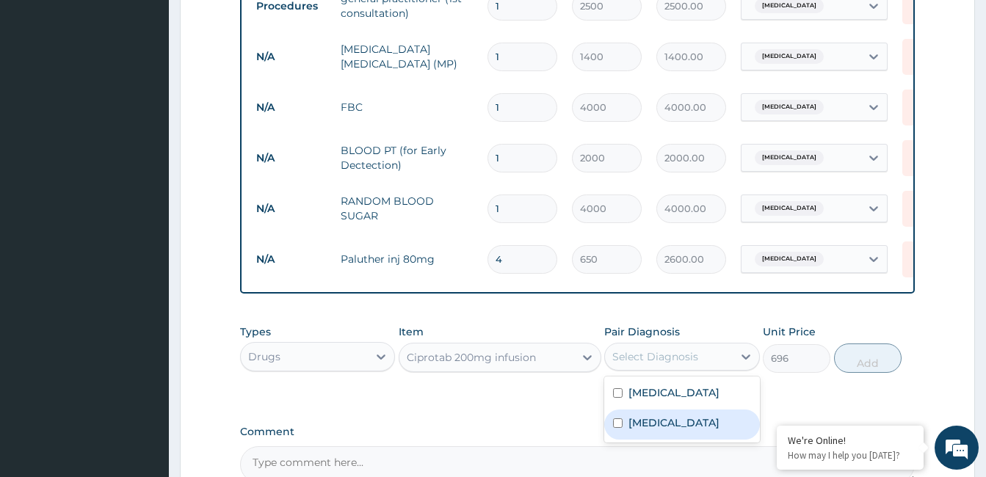
click at [670, 430] on label "Upper respiratory infection" at bounding box center [674, 423] width 91 height 15
checkbox input "true"
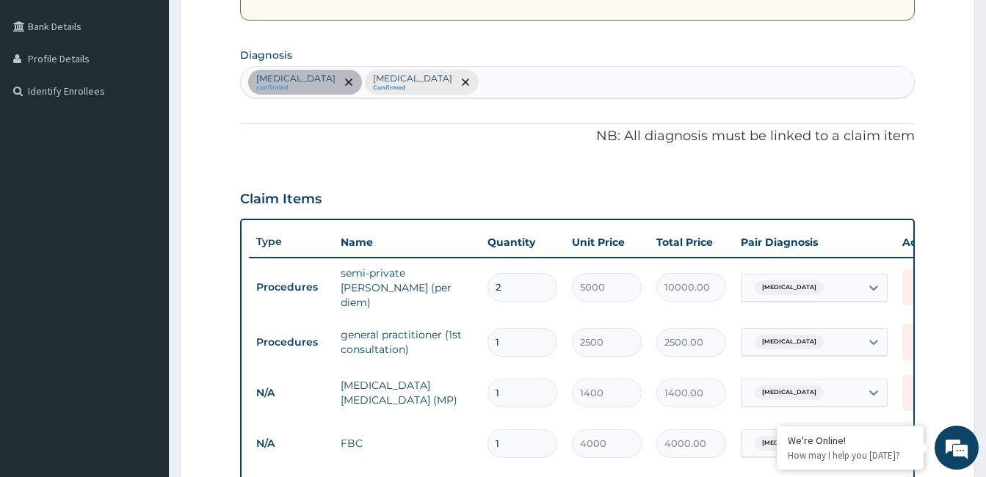
scroll to position [325, 0]
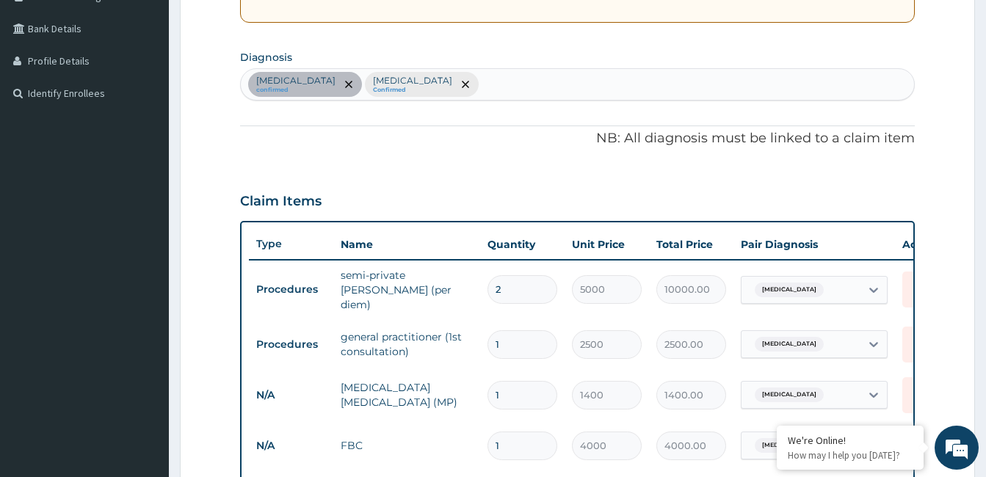
click at [549, 81] on div "Falciparum malaria confirmed Upper respiratory infection Confirmed" at bounding box center [577, 84] width 673 height 31
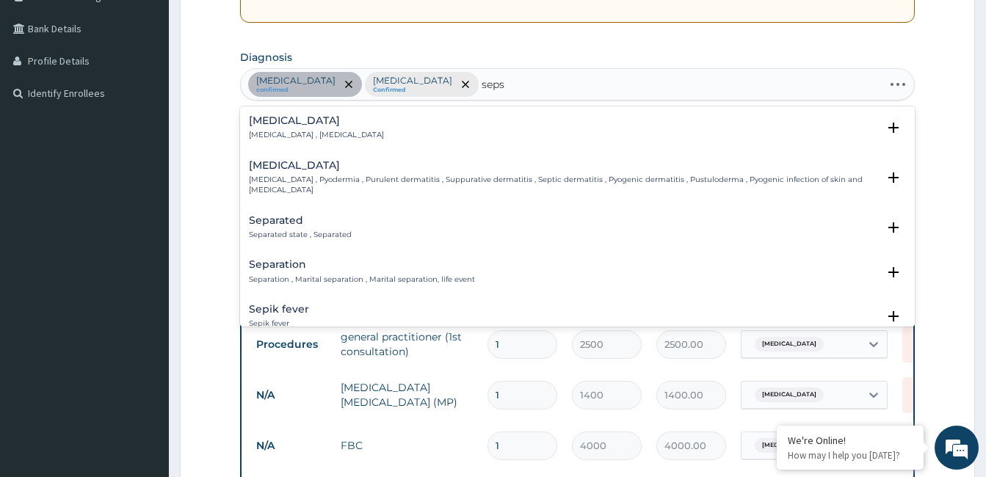
type input "sepsi"
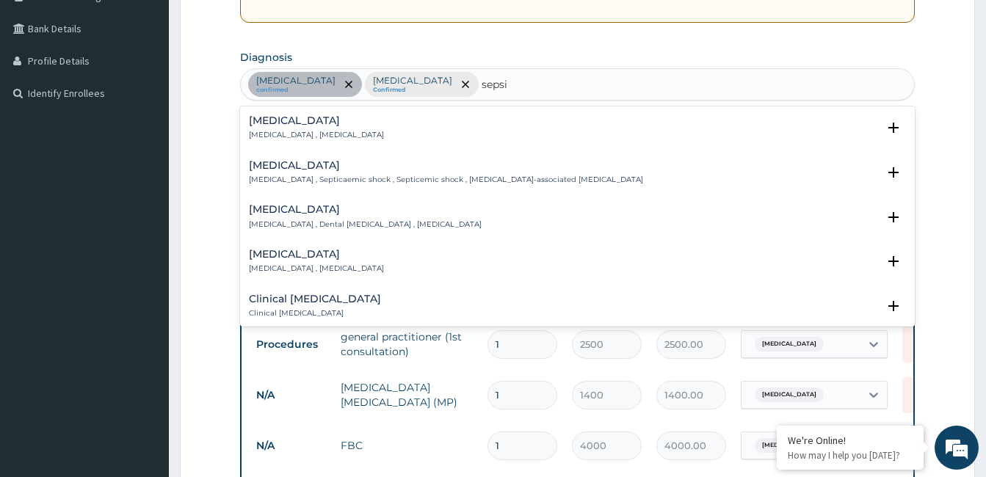
scroll to position [192, 0]
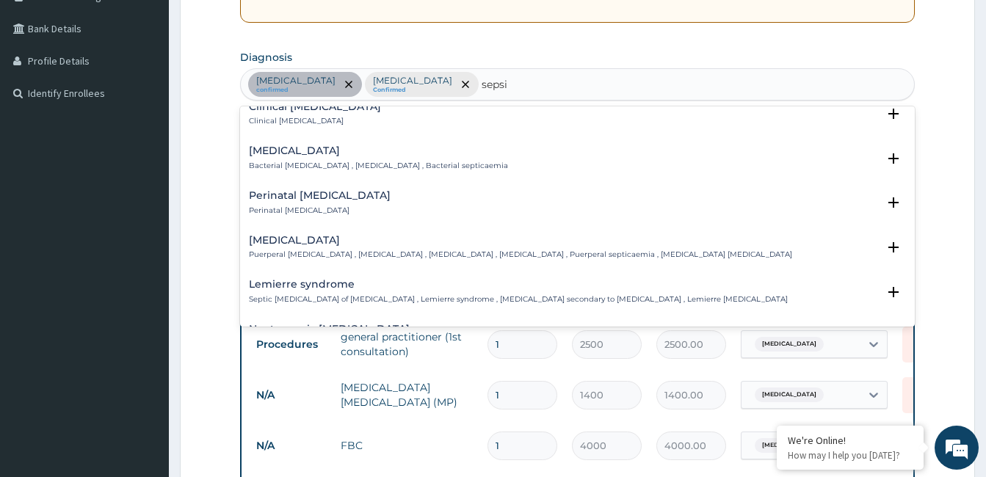
click at [297, 159] on div "Bacterial sepsis Bacterial septicemia , Bacterial sepsis , Bacterial septicaemia" at bounding box center [378, 158] width 259 height 26
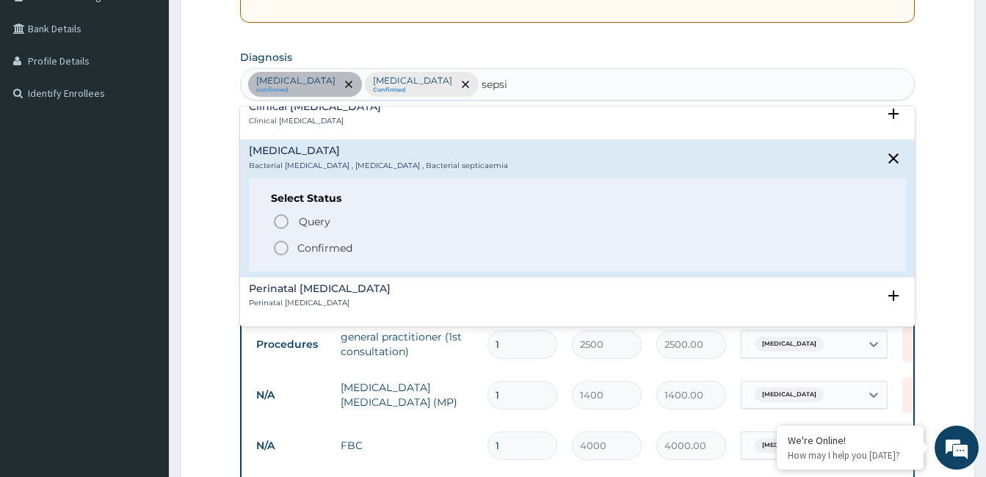
click at [297, 250] on p "Confirmed" at bounding box center [324, 248] width 55 height 15
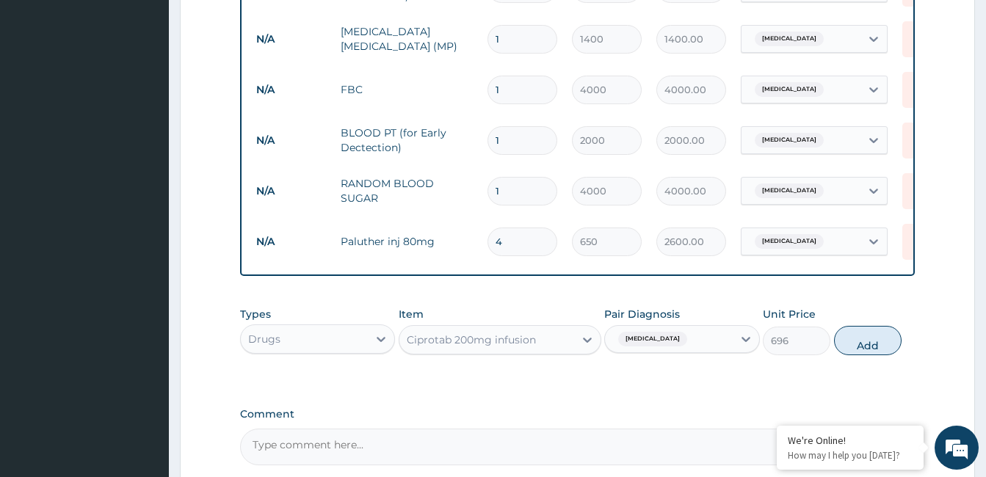
scroll to position [677, 0]
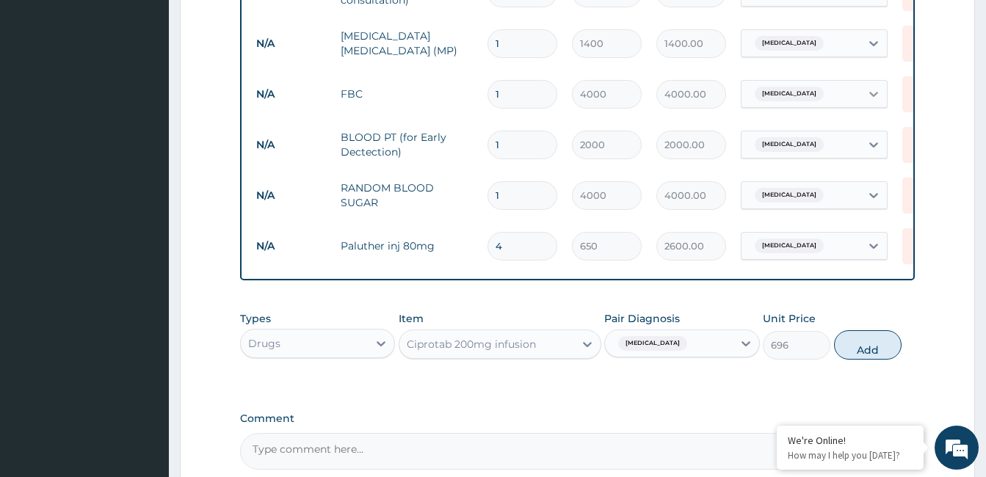
click at [874, 87] on icon at bounding box center [874, 94] width 15 height 15
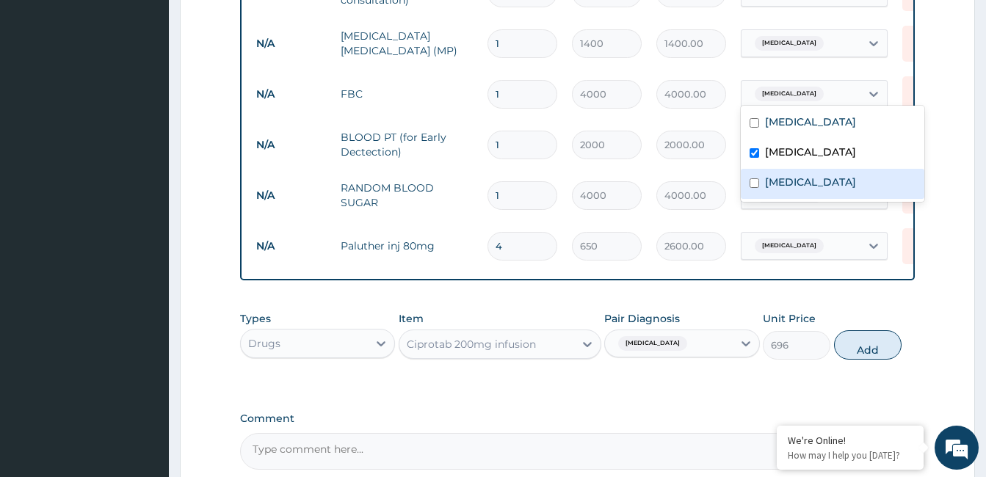
click at [811, 181] on label "Bacterial sepsis" at bounding box center [810, 182] width 91 height 15
checkbox input "true"
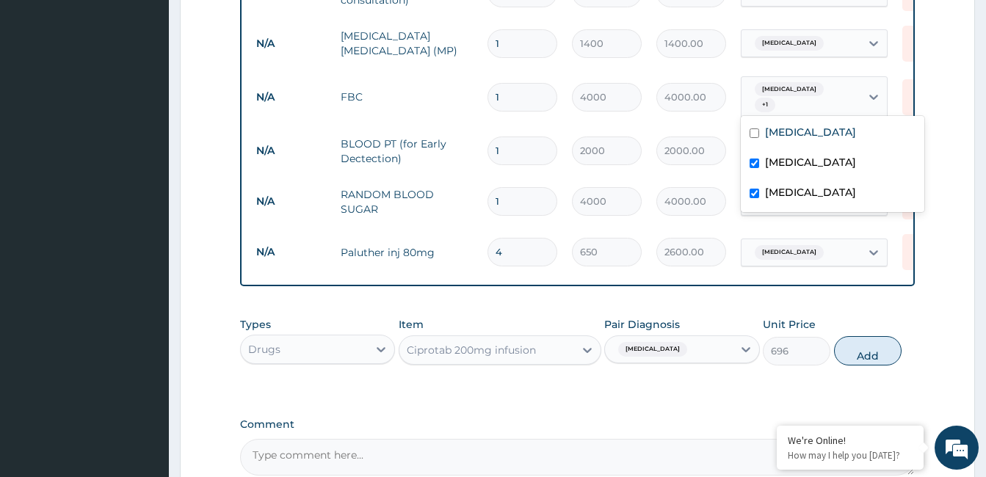
click at [753, 161] on input "checkbox" at bounding box center [755, 164] width 10 height 10
checkbox input "false"
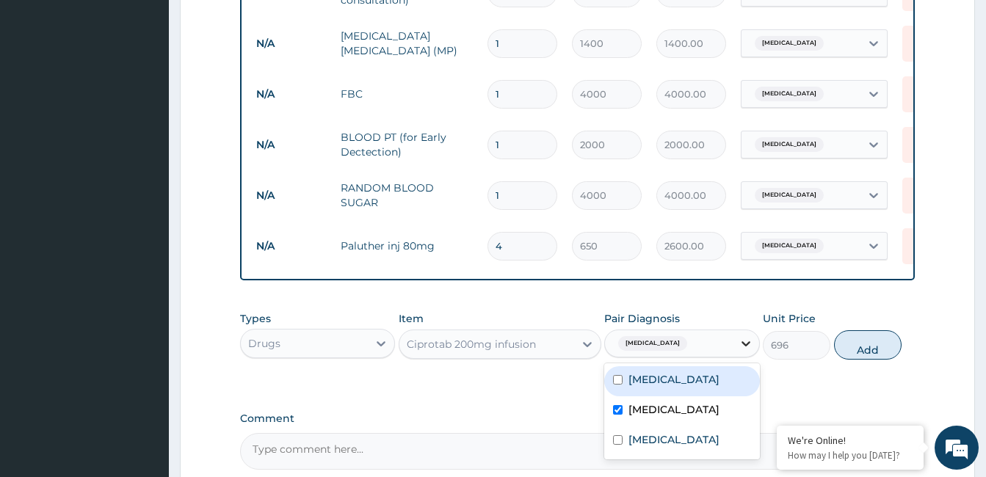
click at [742, 341] on icon at bounding box center [746, 343] width 15 height 15
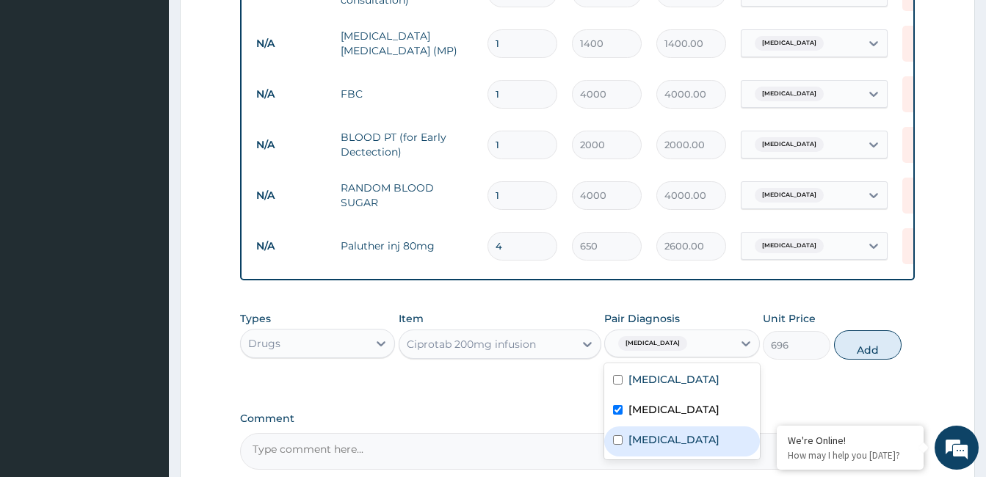
click at [671, 447] on label "Bacterial sepsis" at bounding box center [674, 440] width 91 height 15
checkbox input "true"
click at [614, 415] on input "checkbox" at bounding box center [618, 410] width 10 height 10
checkbox input "false"
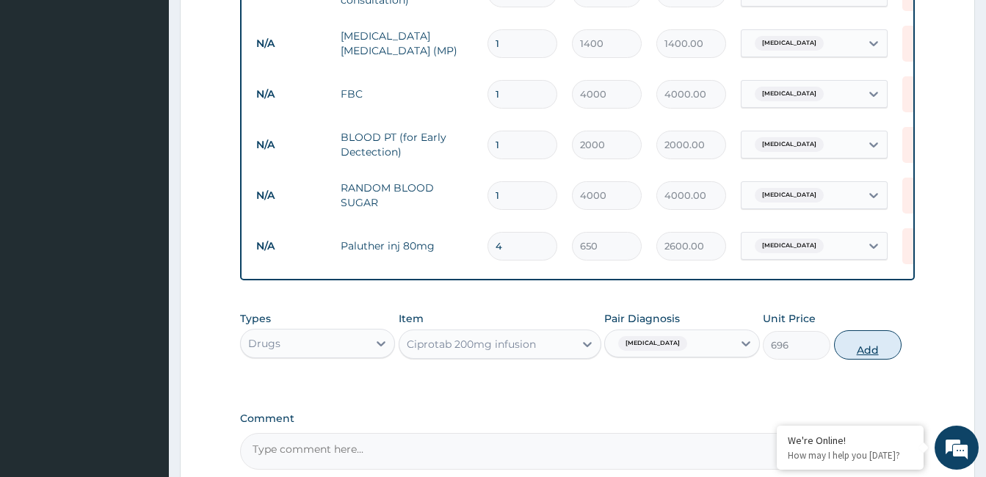
click at [853, 356] on button "Add" at bounding box center [868, 344] width 68 height 29
type input "0"
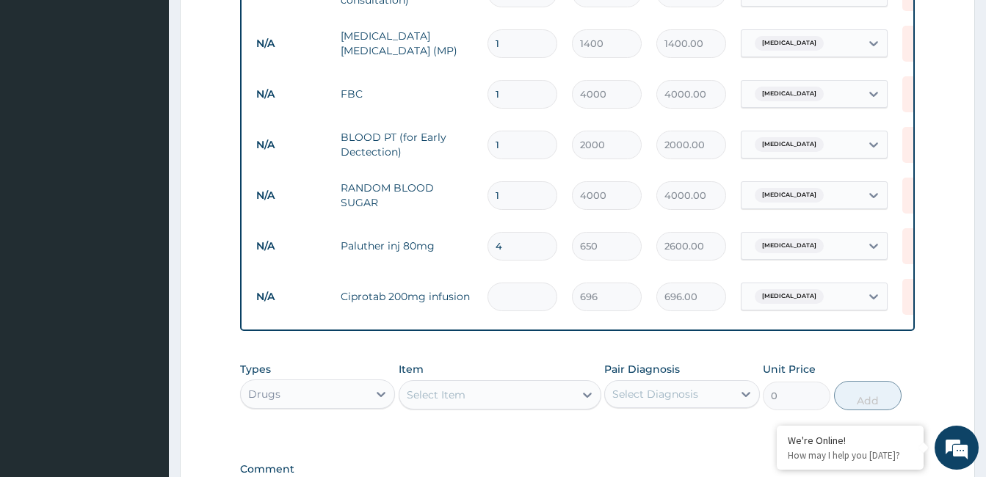
type input "0.00"
type input "4"
type input "2784.00"
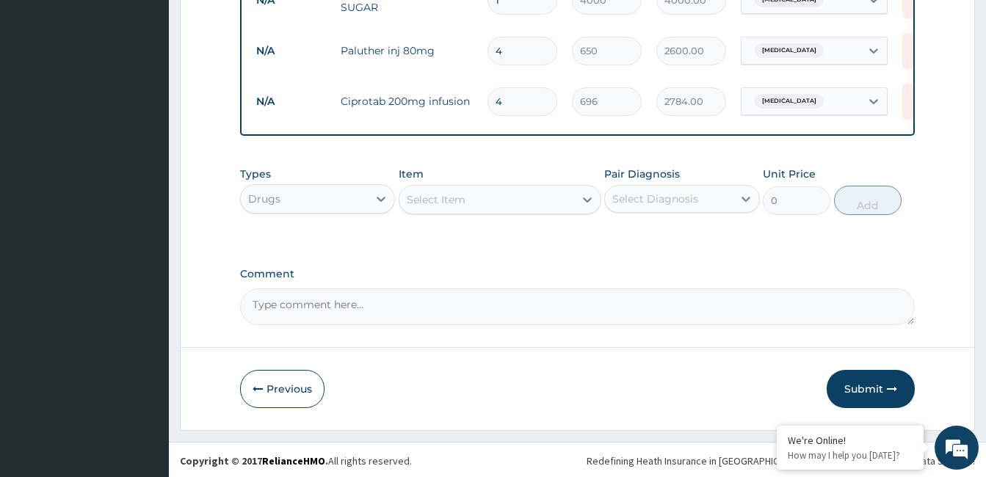
scroll to position [875, 0]
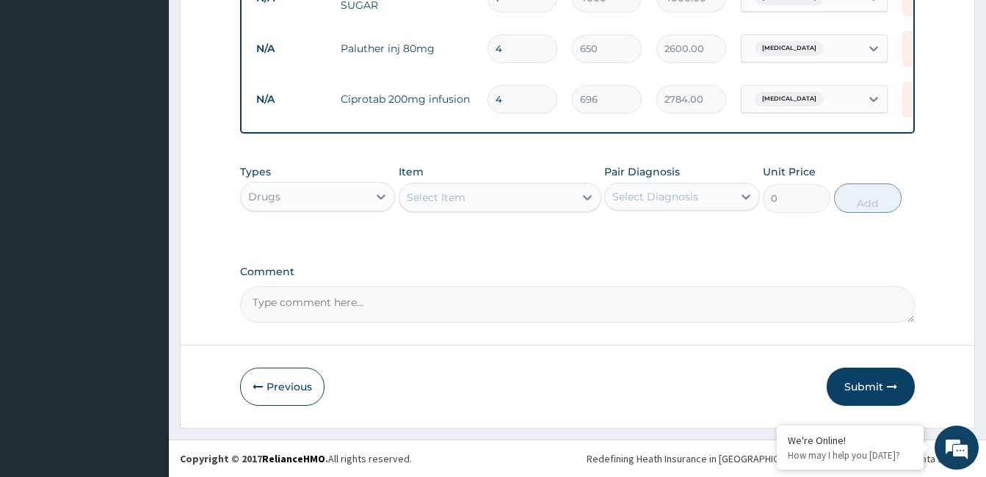
type input "4"
click at [502, 203] on div "Select Item" at bounding box center [486, 197] width 175 height 23
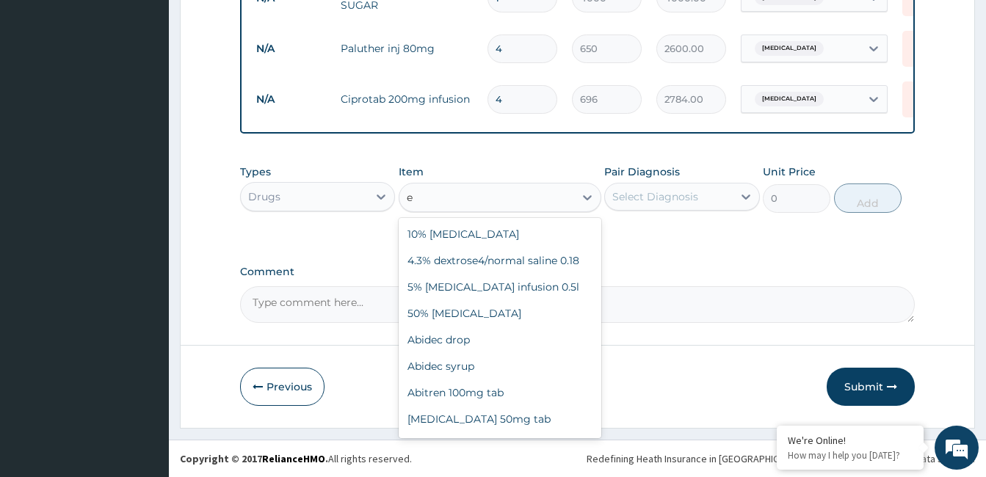
type input "e-"
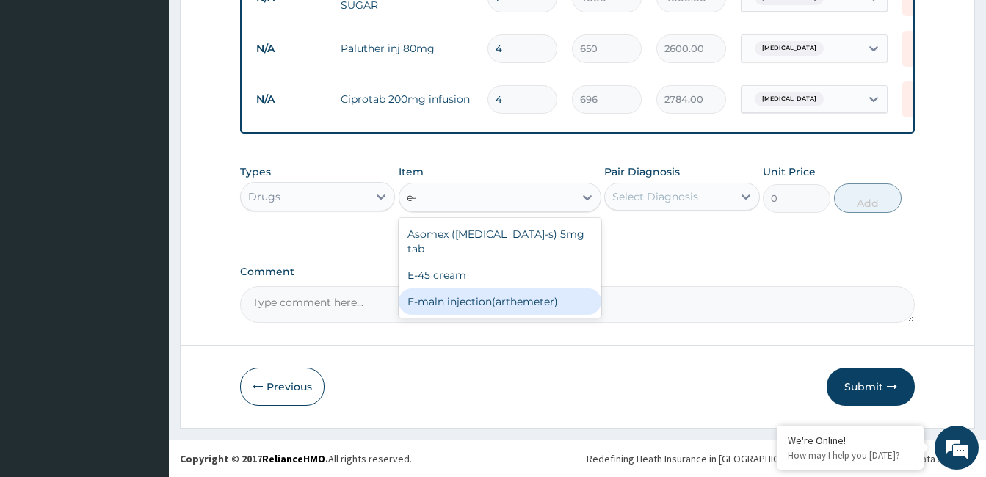
click at [485, 294] on div "E-maln injection(arthemeter)" at bounding box center [500, 302] width 203 height 26
type input "1200"
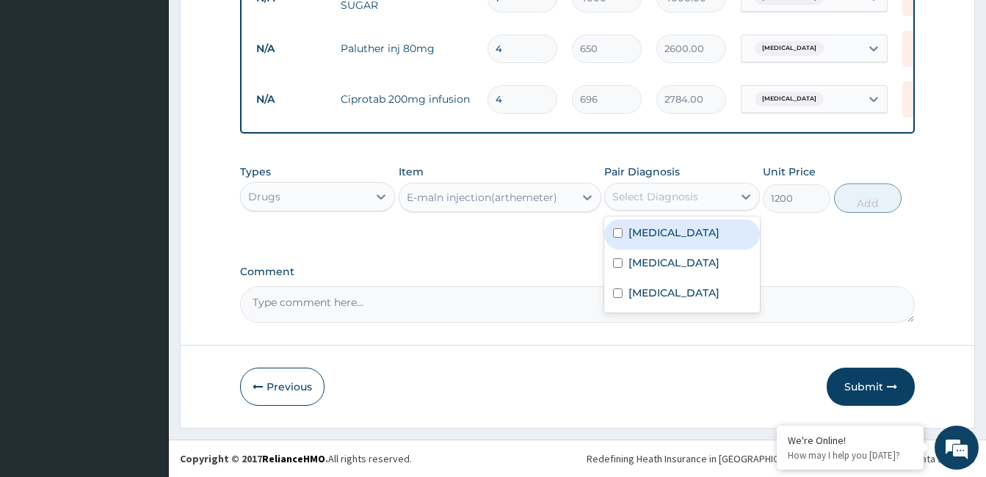
click at [690, 204] on div "Select Diagnosis" at bounding box center [655, 196] width 86 height 15
click at [698, 245] on div "Falciparum malaria" at bounding box center [681, 235] width 155 height 30
checkbox input "true"
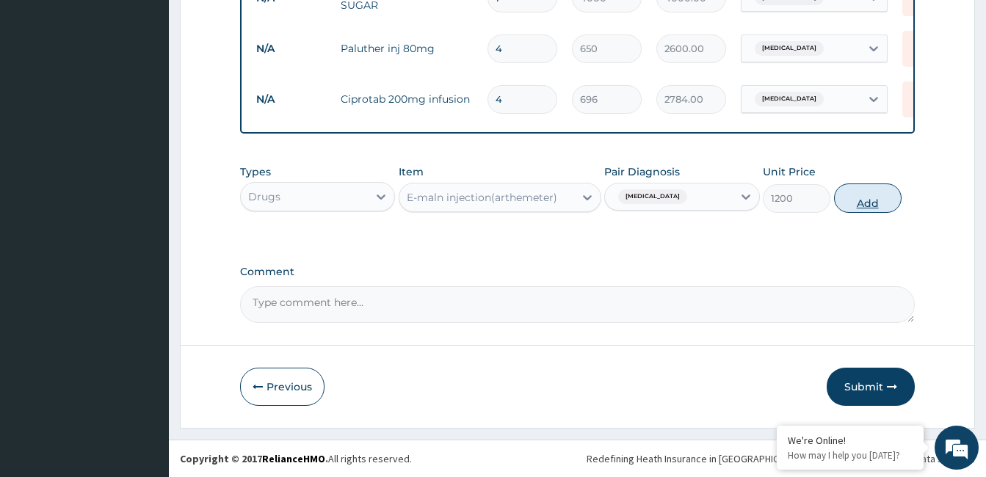
click at [857, 206] on button "Add" at bounding box center [868, 198] width 68 height 29
type input "0"
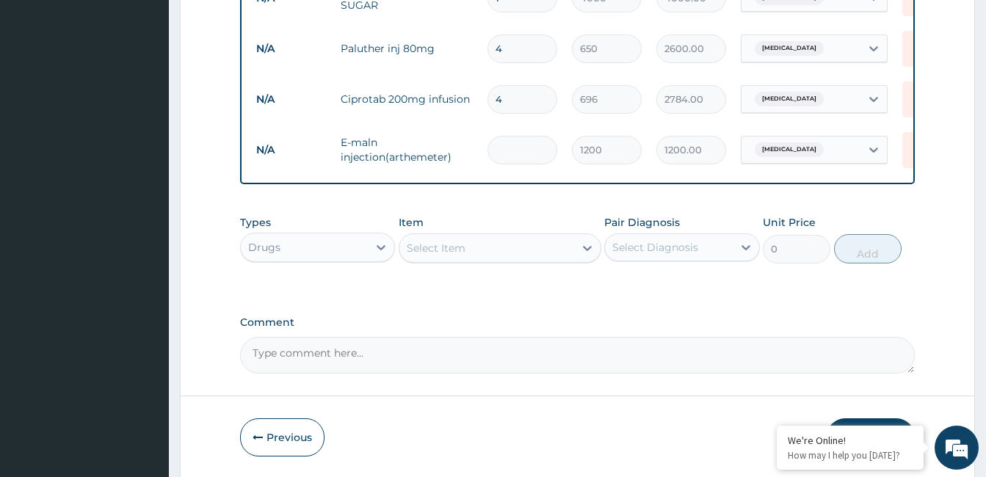
type input "0.00"
type input "3"
type input "3600.00"
type input "3"
click at [460, 255] on div "Select Item" at bounding box center [436, 248] width 59 height 15
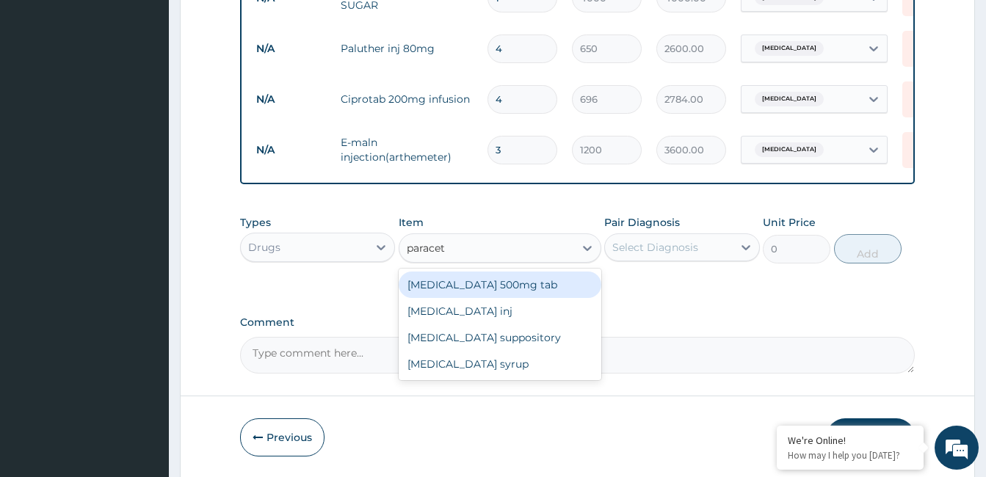
type input "paraceta"
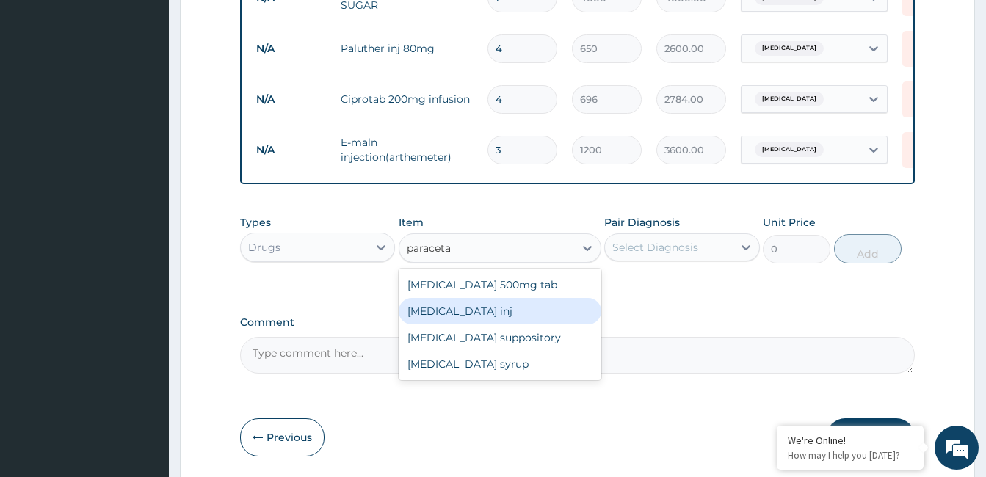
click at [496, 316] on div "Paracetamol inj" at bounding box center [500, 311] width 203 height 26
type input "150"
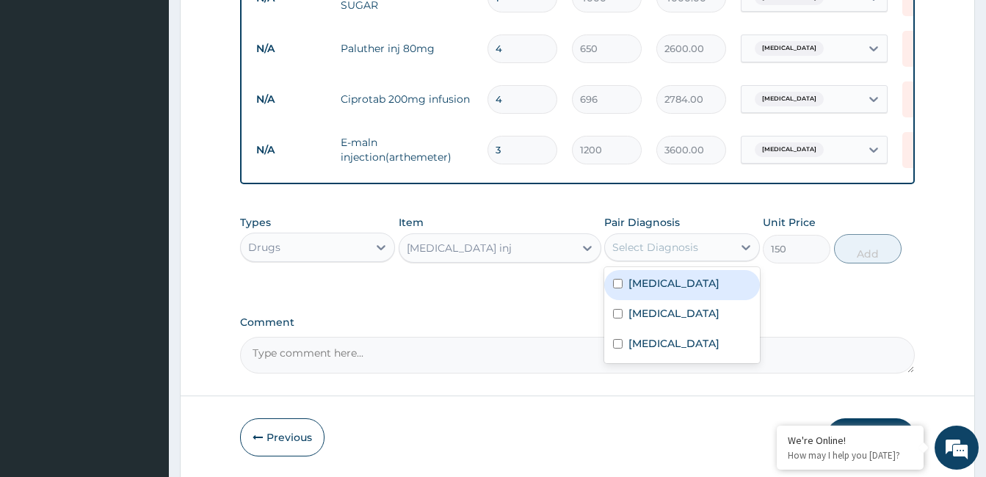
click at [679, 254] on div "Select Diagnosis" at bounding box center [655, 247] width 86 height 15
click at [678, 283] on label "Falciparum malaria" at bounding box center [674, 283] width 91 height 15
checkbox input "true"
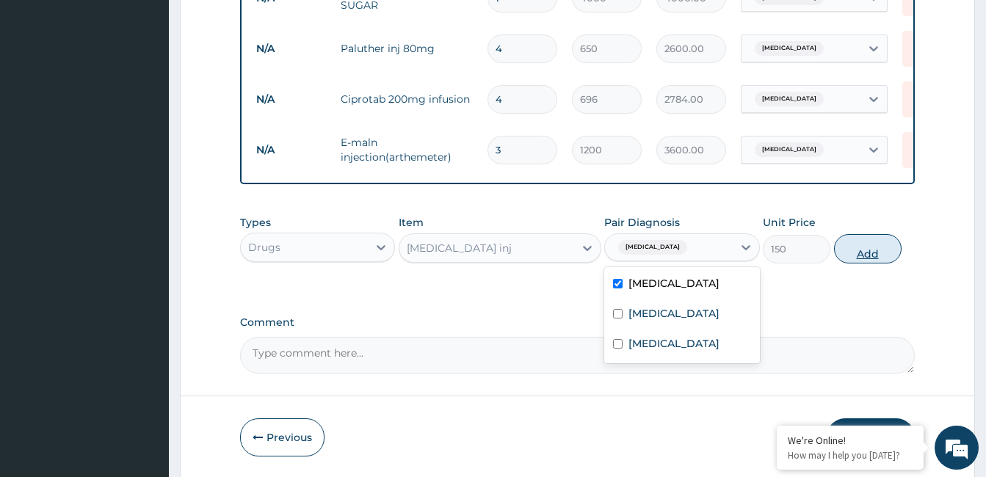
click at [865, 252] on button "Add" at bounding box center [868, 248] width 68 height 29
type input "0"
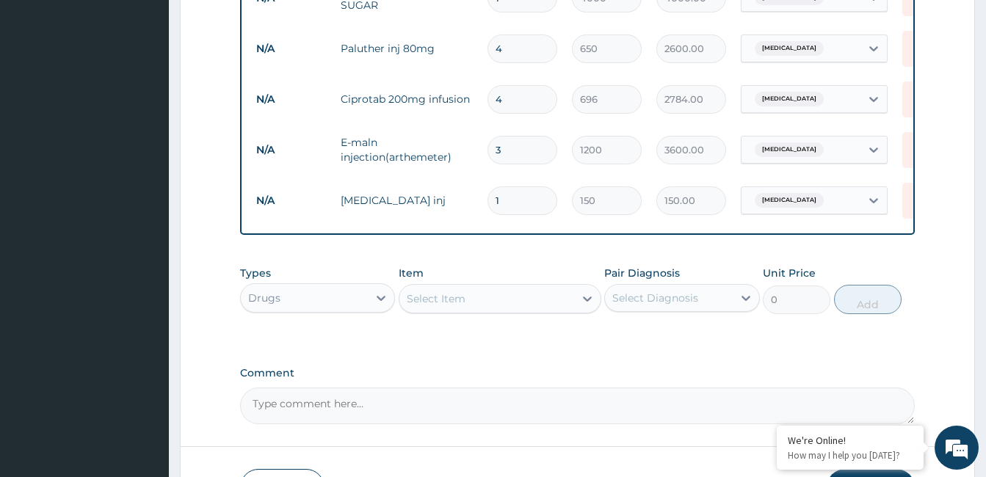
type input "12"
type input "1800.00"
type input "12"
click at [532, 298] on div "Select Item" at bounding box center [486, 298] width 175 height 23
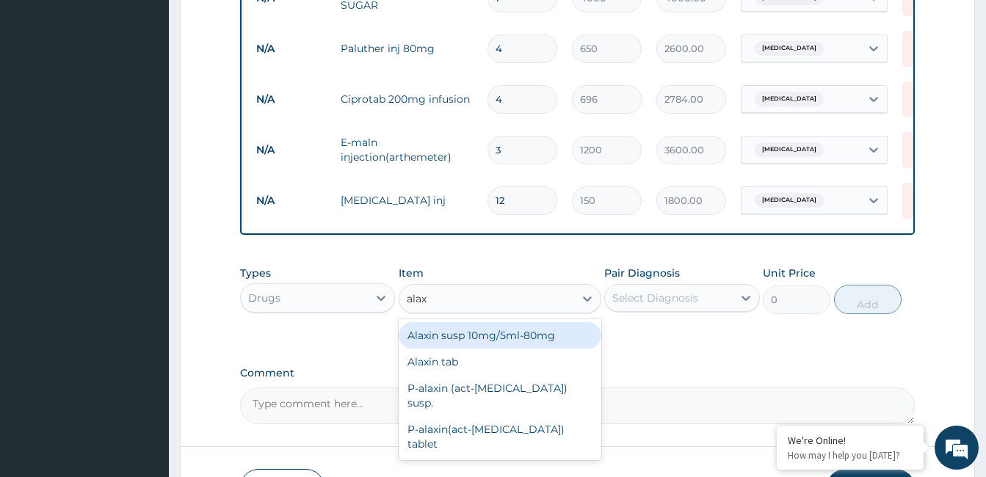
type input "alaxi"
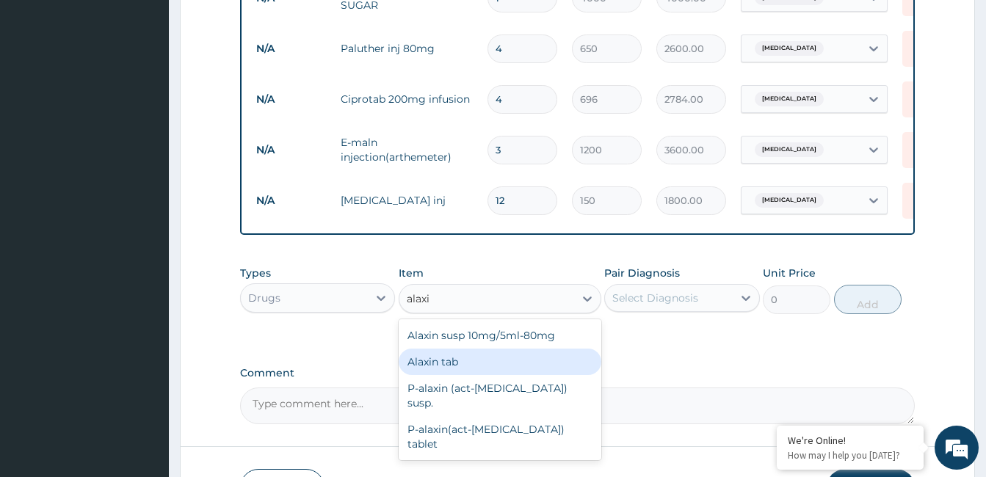
click at [500, 369] on div "Alaxin tab" at bounding box center [500, 362] width 203 height 26
type input "176"
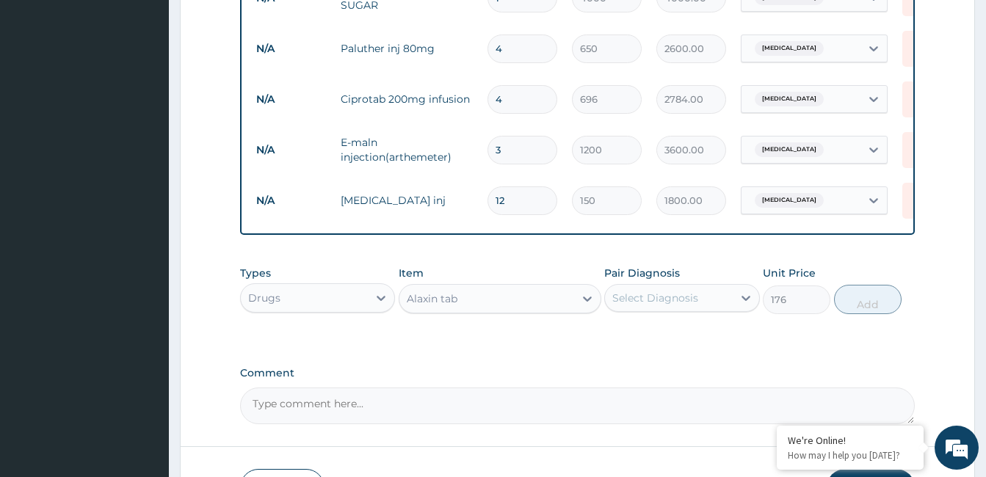
click at [557, 308] on div "Alaxin tab" at bounding box center [486, 298] width 175 height 23
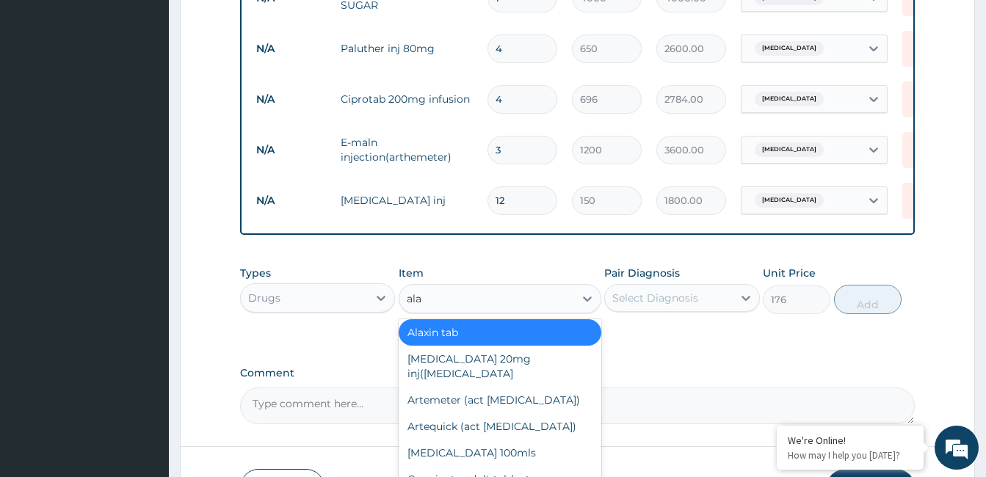
scroll to position [82, 0]
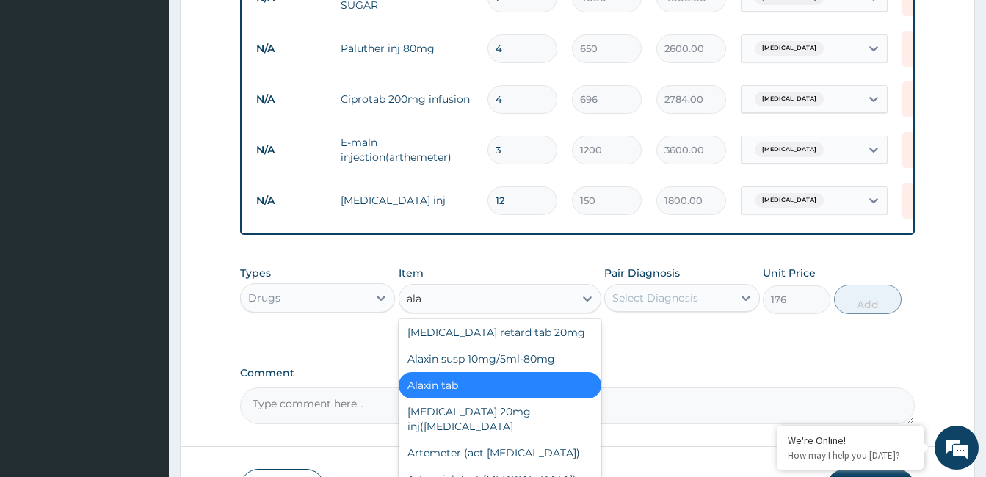
type input "alax"
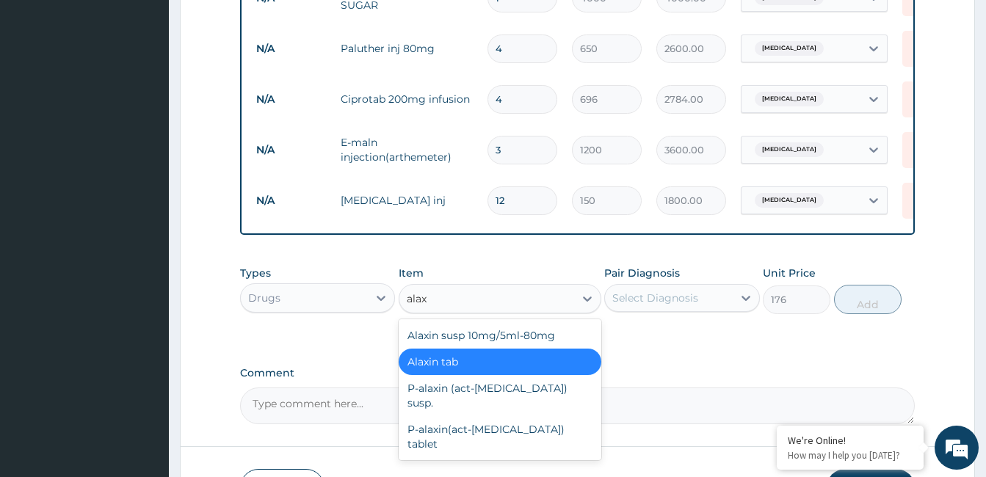
scroll to position [0, 0]
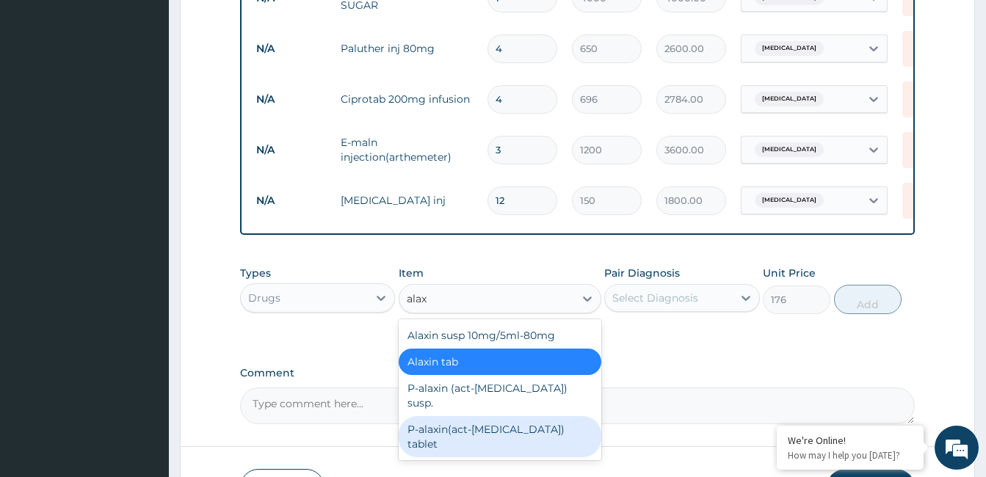
click at [491, 416] on div "P-alaxin(act-antimalarial) tablet" at bounding box center [500, 436] width 203 height 41
type input "1400"
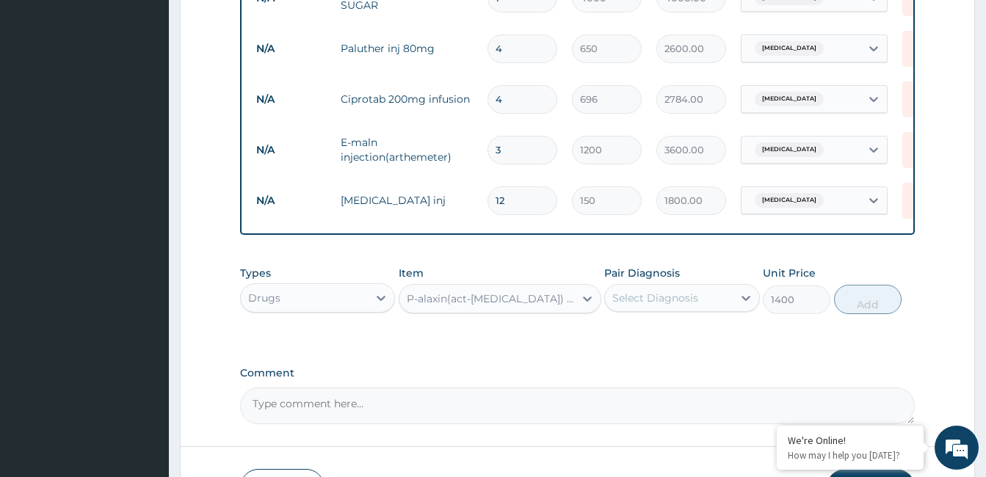
click at [706, 304] on div "Select Diagnosis" at bounding box center [668, 297] width 127 height 23
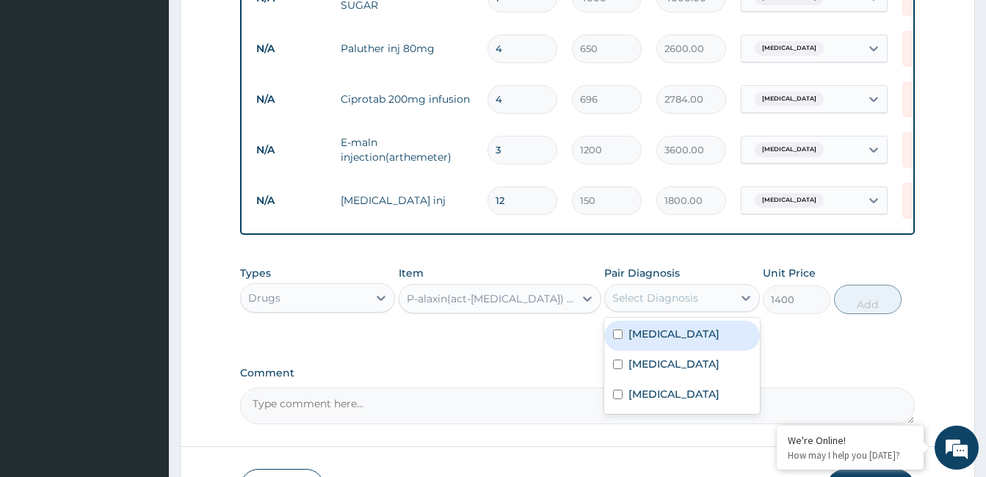
click at [690, 335] on label "Falciparum malaria" at bounding box center [674, 334] width 91 height 15
checkbox input "true"
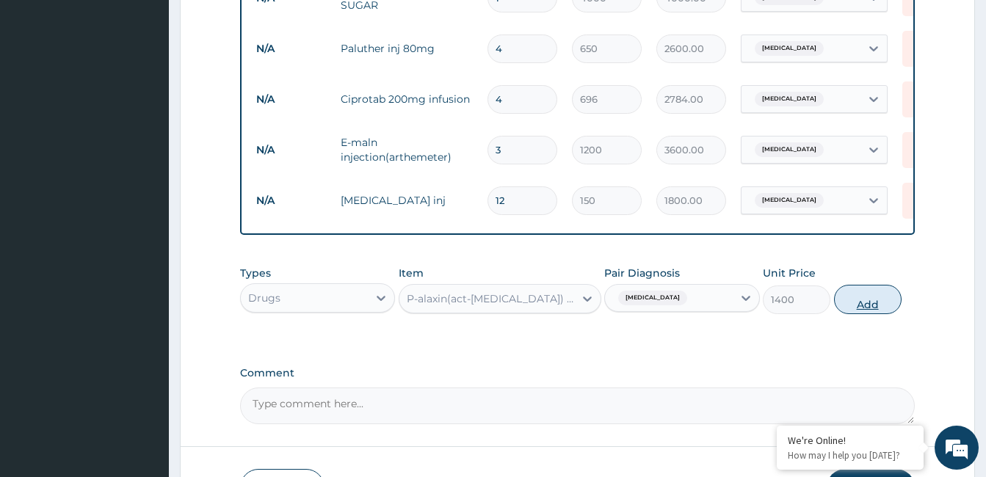
click at [853, 297] on button "Add" at bounding box center [868, 299] width 68 height 29
type input "0"
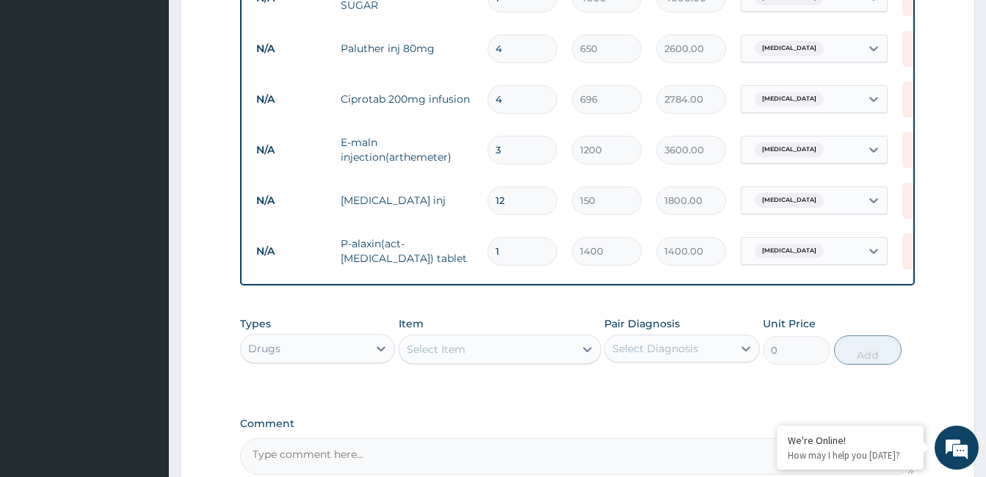
click at [454, 348] on div "Select Item" at bounding box center [436, 349] width 59 height 15
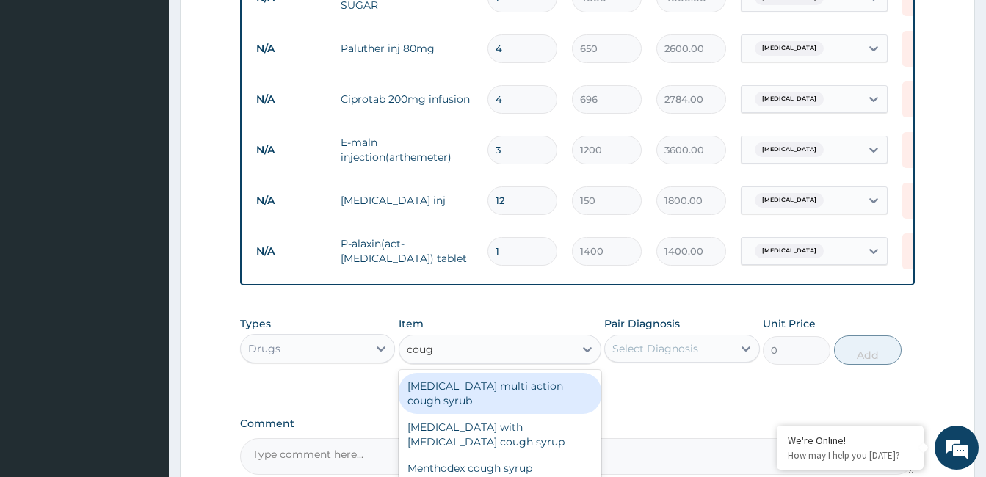
type input "cough"
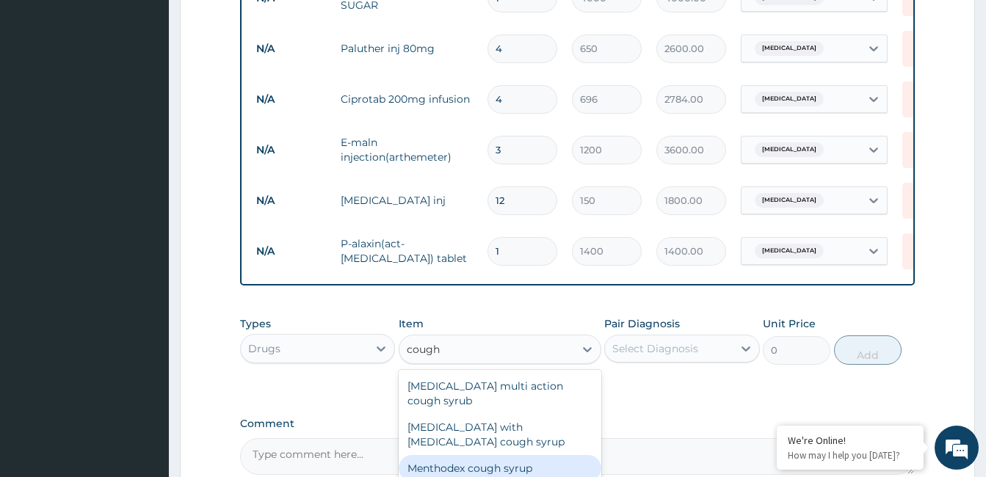
click at [458, 455] on div "Menthodex cough syrup" at bounding box center [500, 468] width 203 height 26
type input "960"
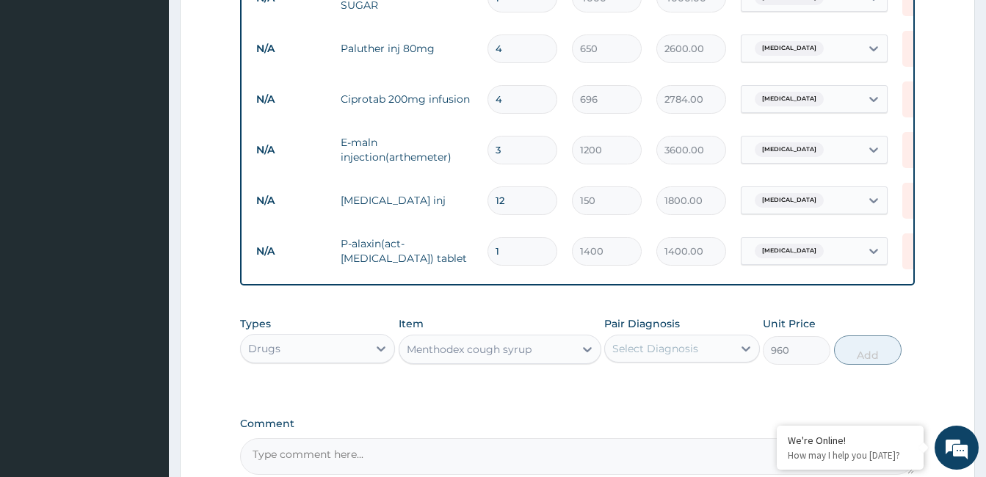
click at [675, 345] on div "Select Diagnosis" at bounding box center [655, 348] width 86 height 15
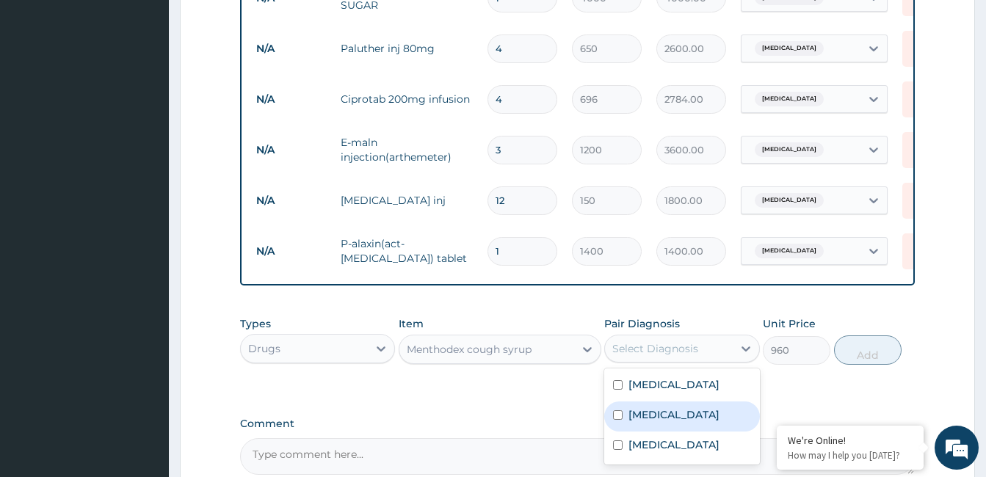
click at [686, 417] on label "Upper respiratory infection" at bounding box center [674, 415] width 91 height 15
checkbox input "true"
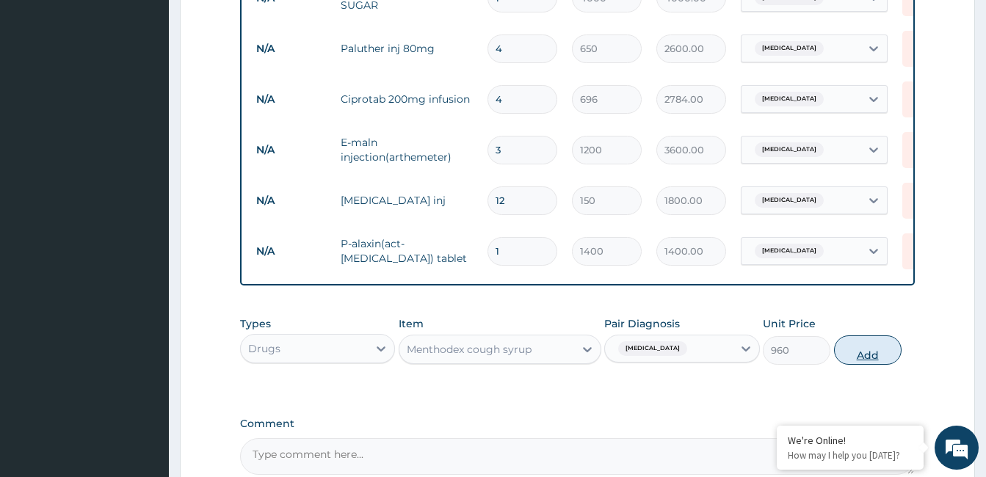
click at [848, 355] on button "Add" at bounding box center [868, 350] width 68 height 29
type input "0"
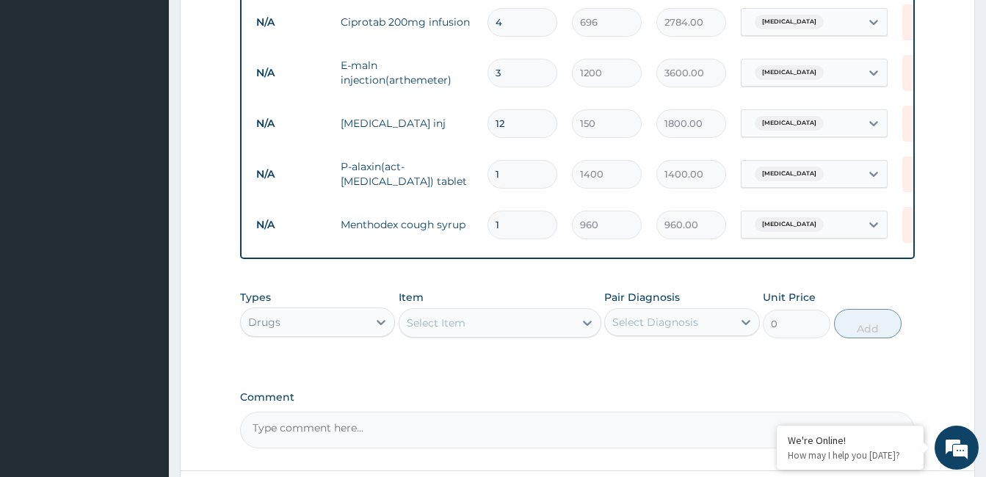
scroll to position [1080, 0]
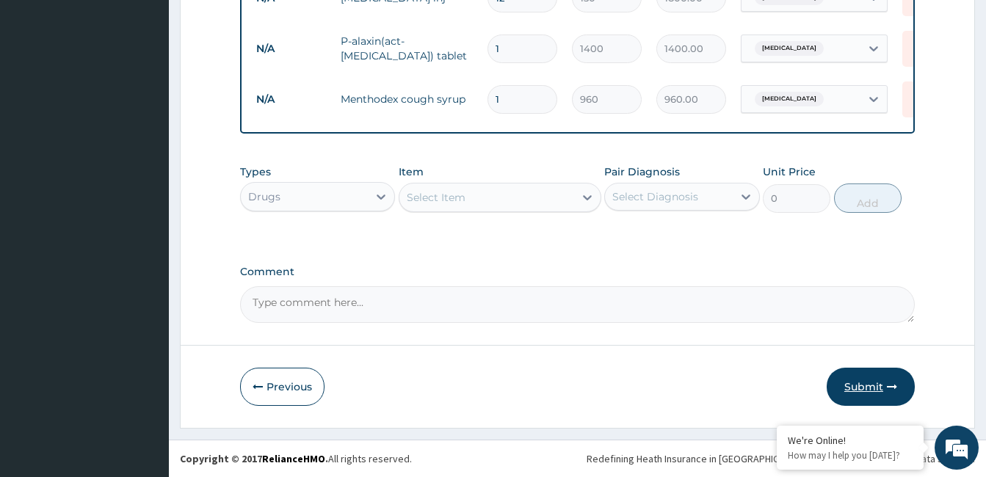
click at [855, 377] on button "Submit" at bounding box center [871, 387] width 88 height 38
